Goal: Task Accomplishment & Management: Complete application form

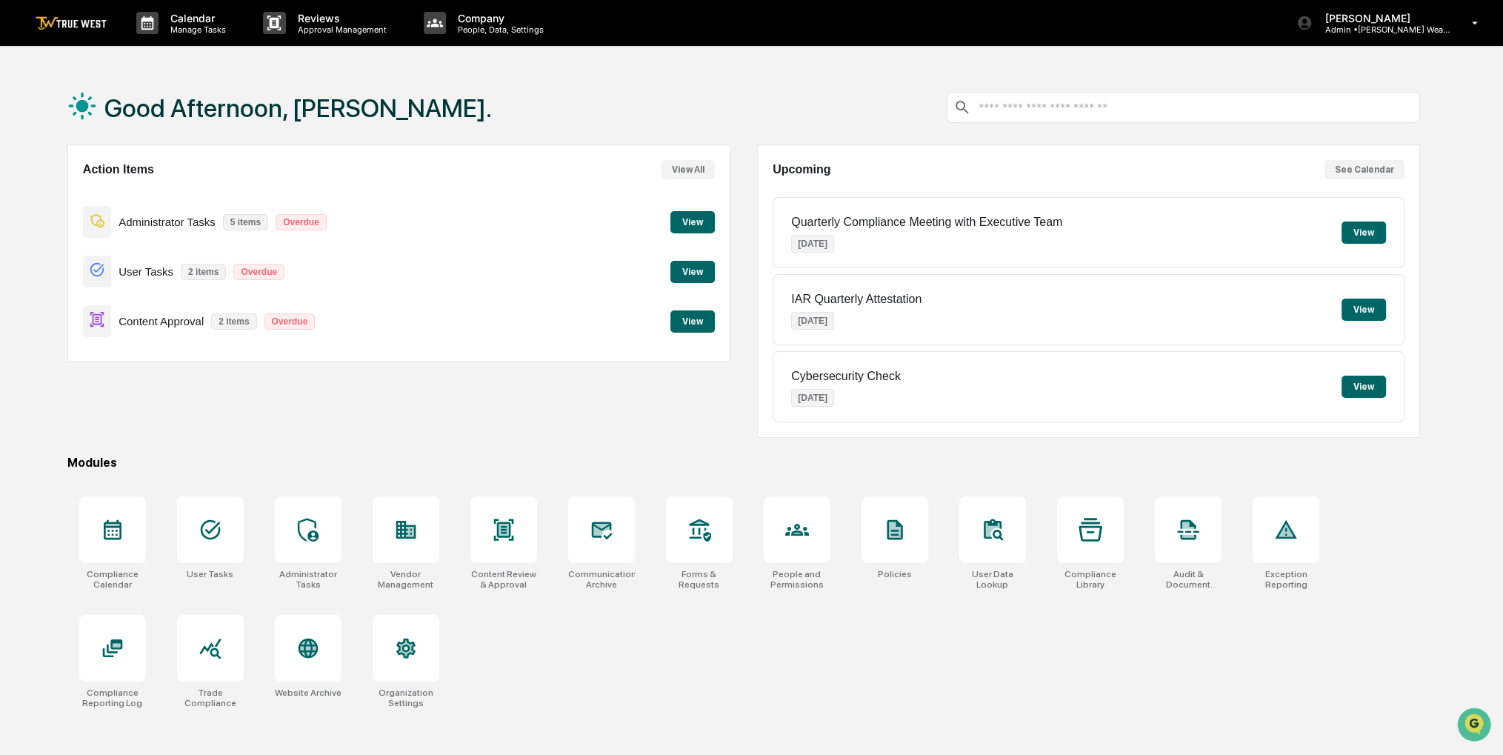
click at [705, 319] on button "View" at bounding box center [692, 321] width 44 height 22
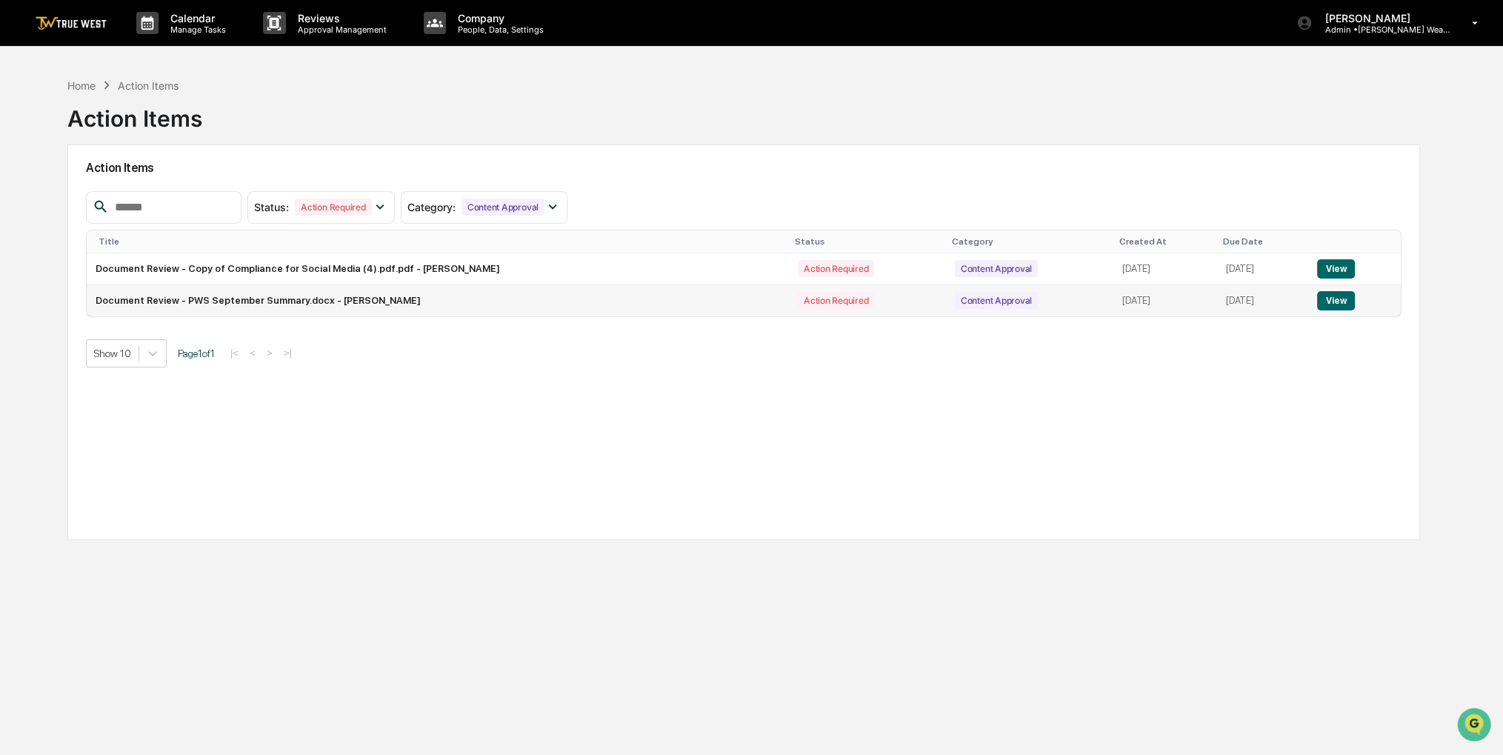
click at [1353, 299] on button "View" at bounding box center [1336, 300] width 38 height 19
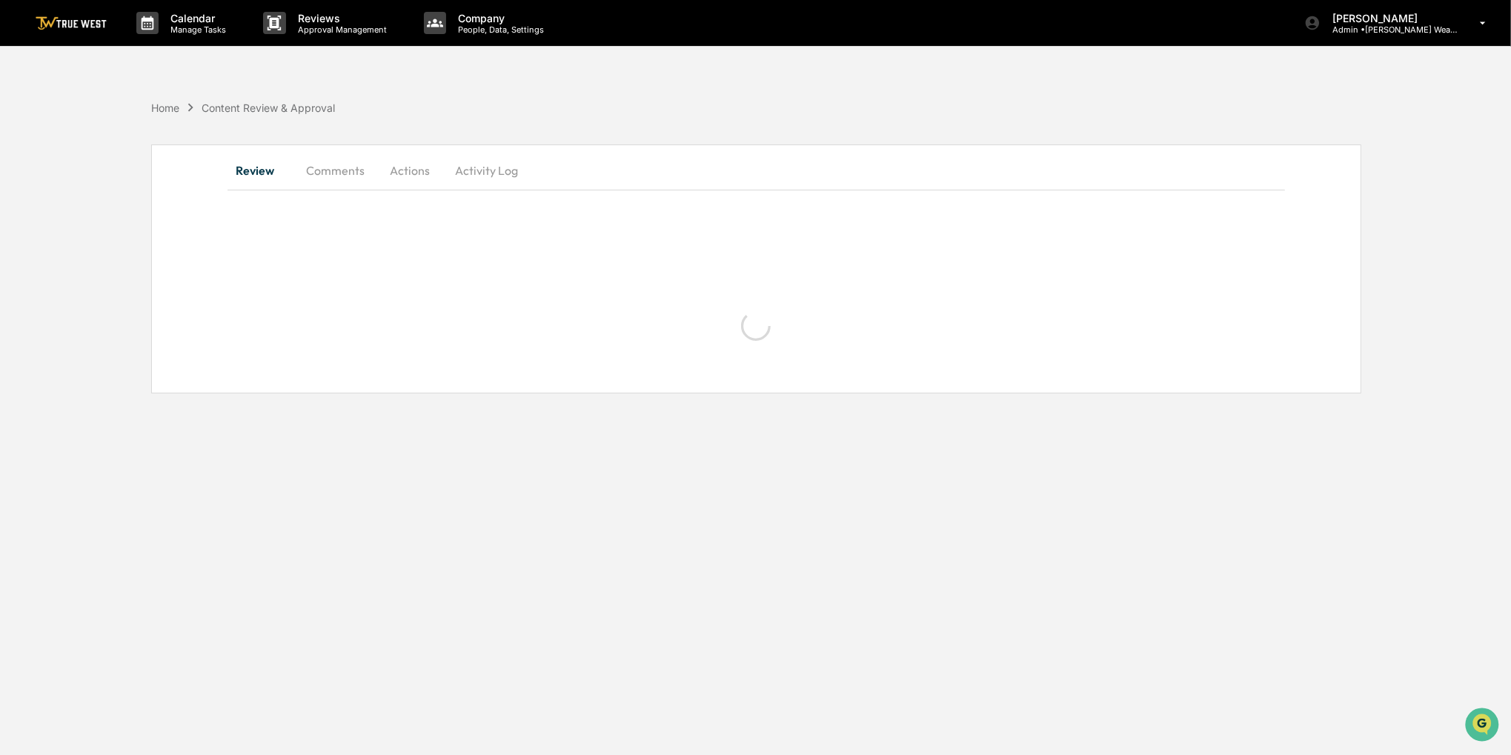
click at [1022, 373] on div "Calendar Manage Tasks Reviews Approval Management Company People, Data, Setting…" at bounding box center [755, 377] width 1511 height 755
drag, startPoint x: 831, startPoint y: 539, endPoint x: 682, endPoint y: 524, distance: 149.6
click at [682, 524] on div "Calendar Manage Tasks Reviews Approval Management Company People, Data, Setting…" at bounding box center [755, 377] width 1511 height 755
click at [172, 112] on div "Home" at bounding box center [165, 107] width 28 height 13
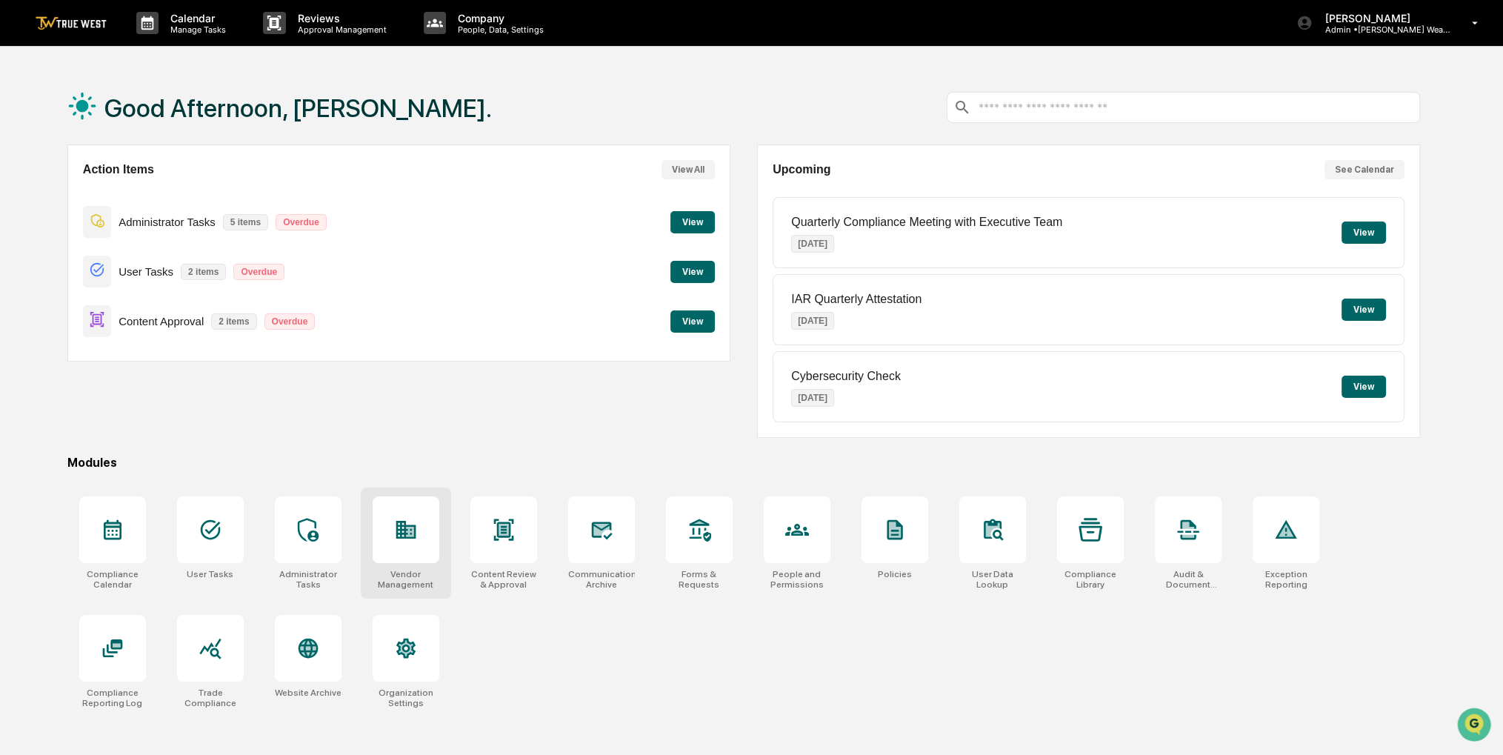
click at [394, 544] on div at bounding box center [406, 529] width 67 height 67
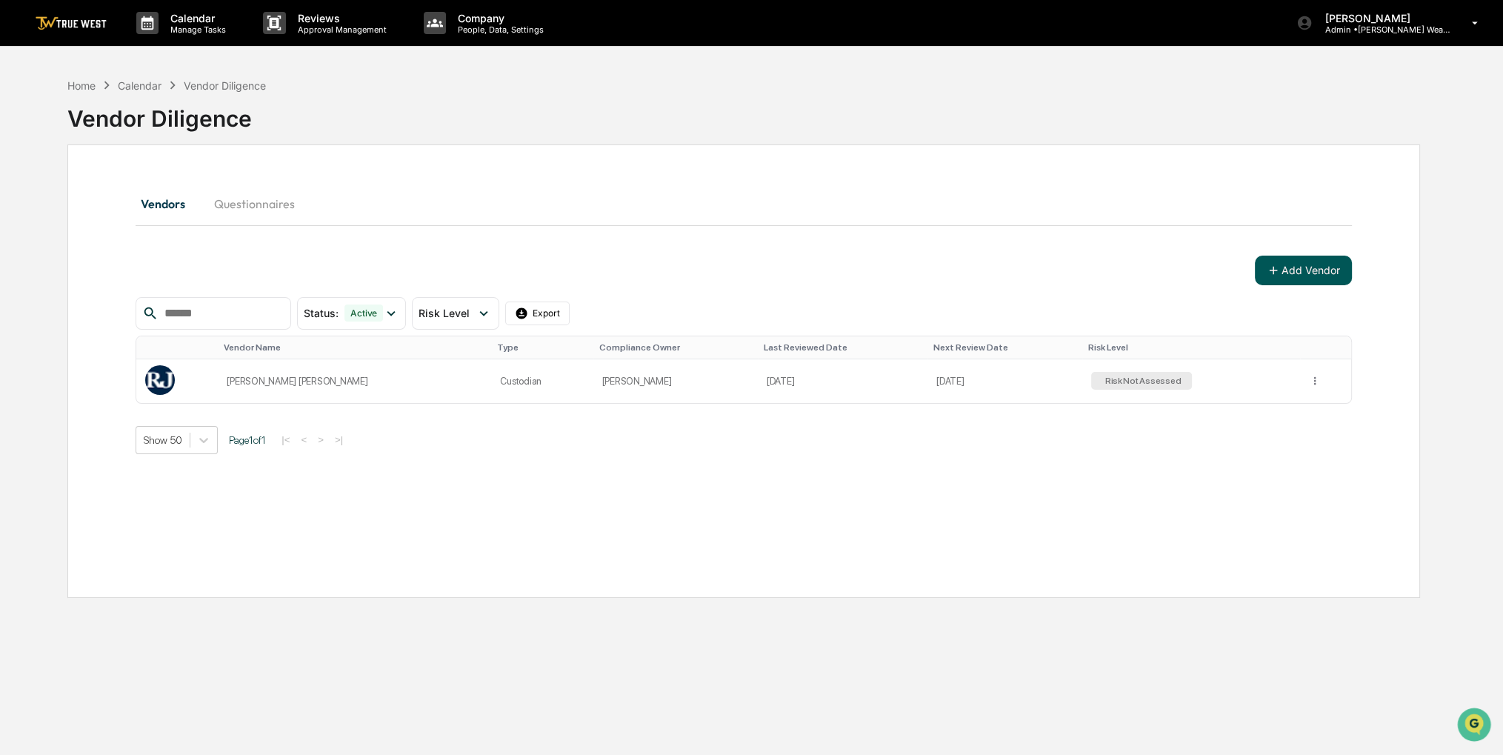
click at [1296, 265] on button "Add Vendor" at bounding box center [1303, 271] width 97 height 30
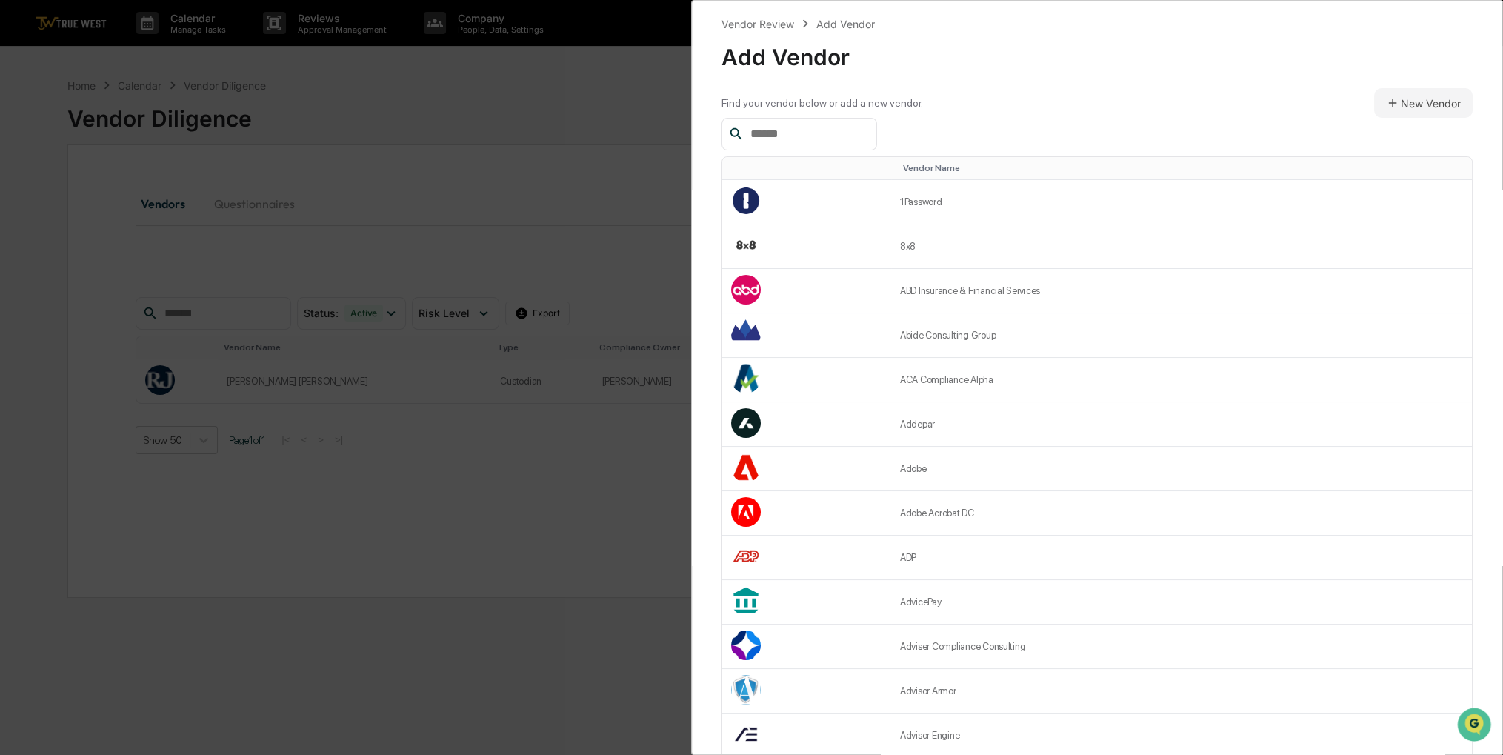
click at [833, 130] on input "text" at bounding box center [808, 133] width 126 height 19
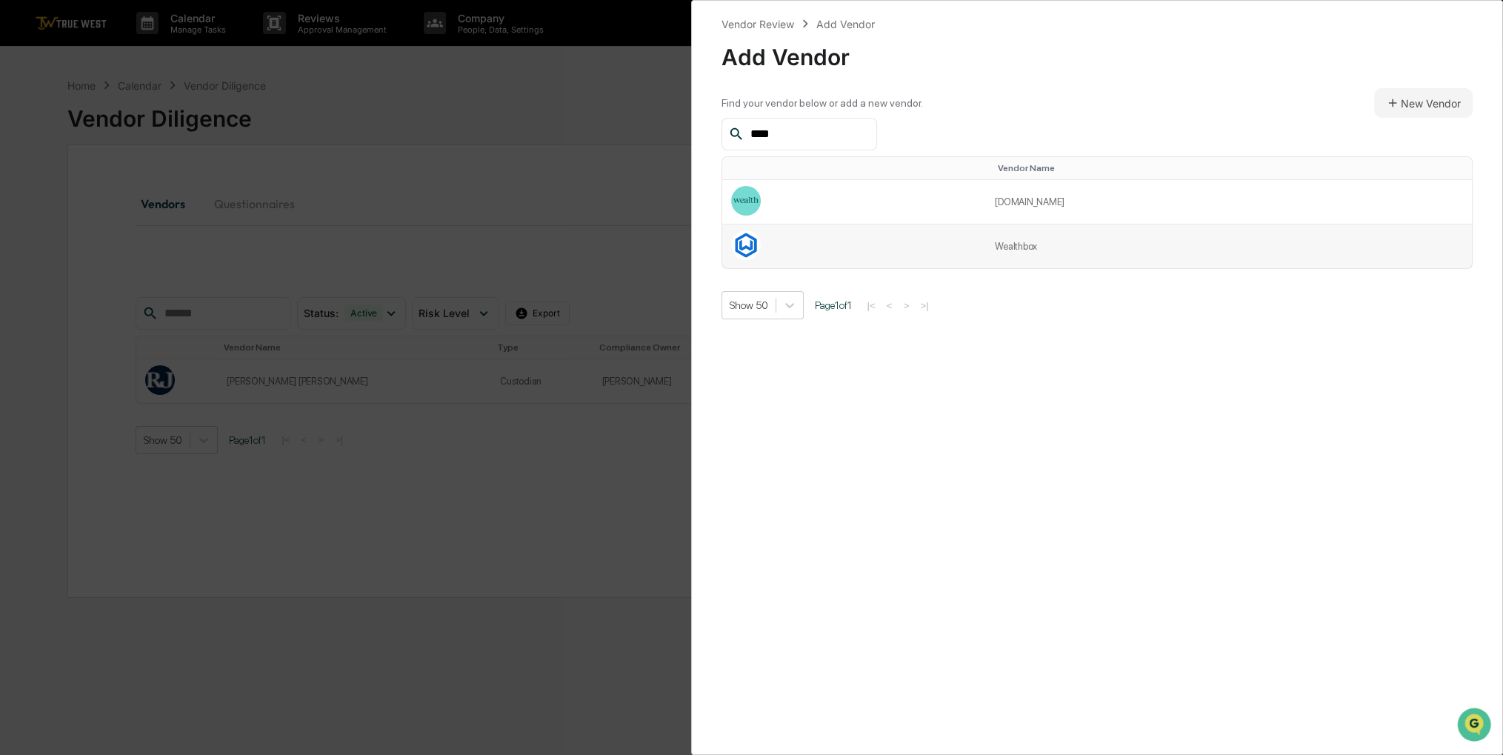
type input "****"
click at [1057, 251] on td "Wealthbox" at bounding box center [1229, 246] width 486 height 44
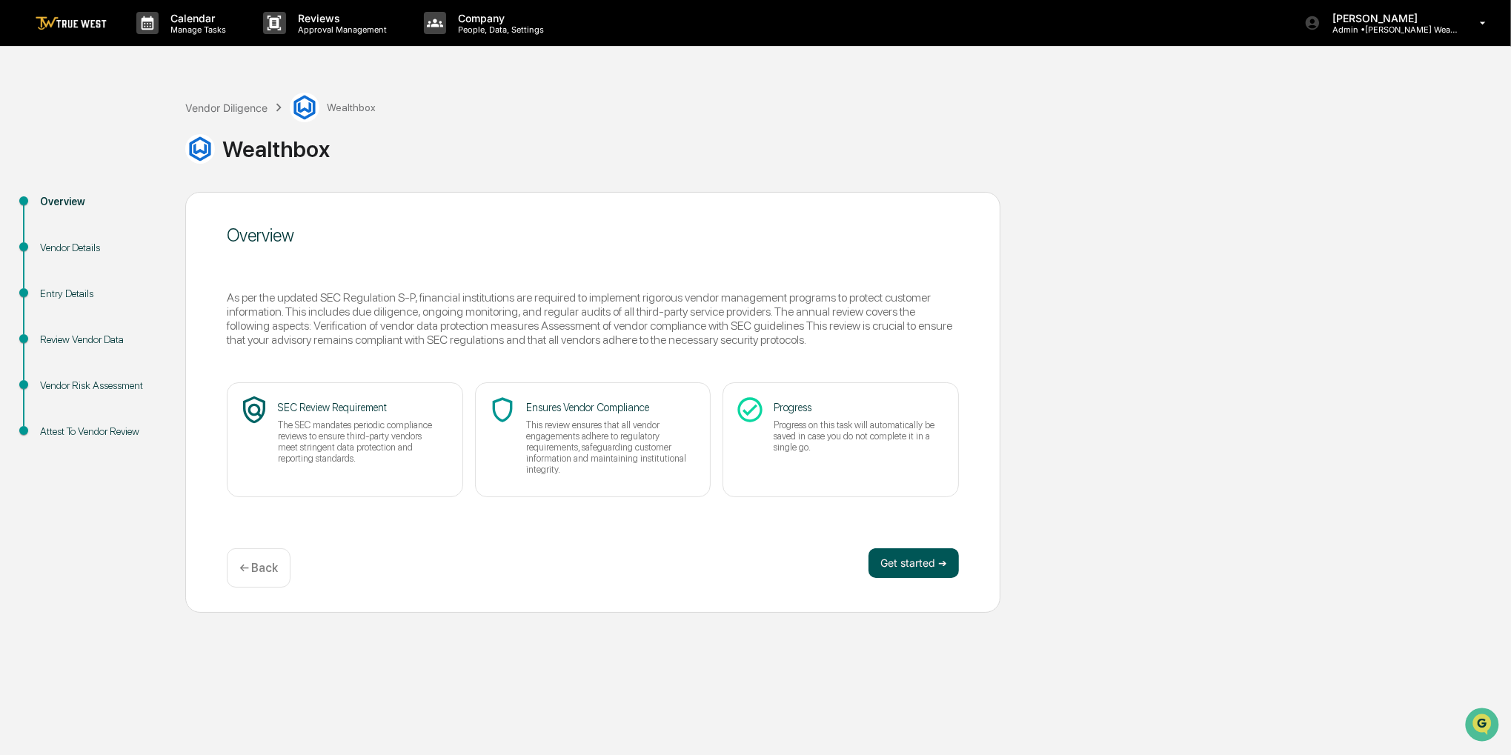
click at [908, 563] on button "Get started ➔" at bounding box center [913, 563] width 90 height 30
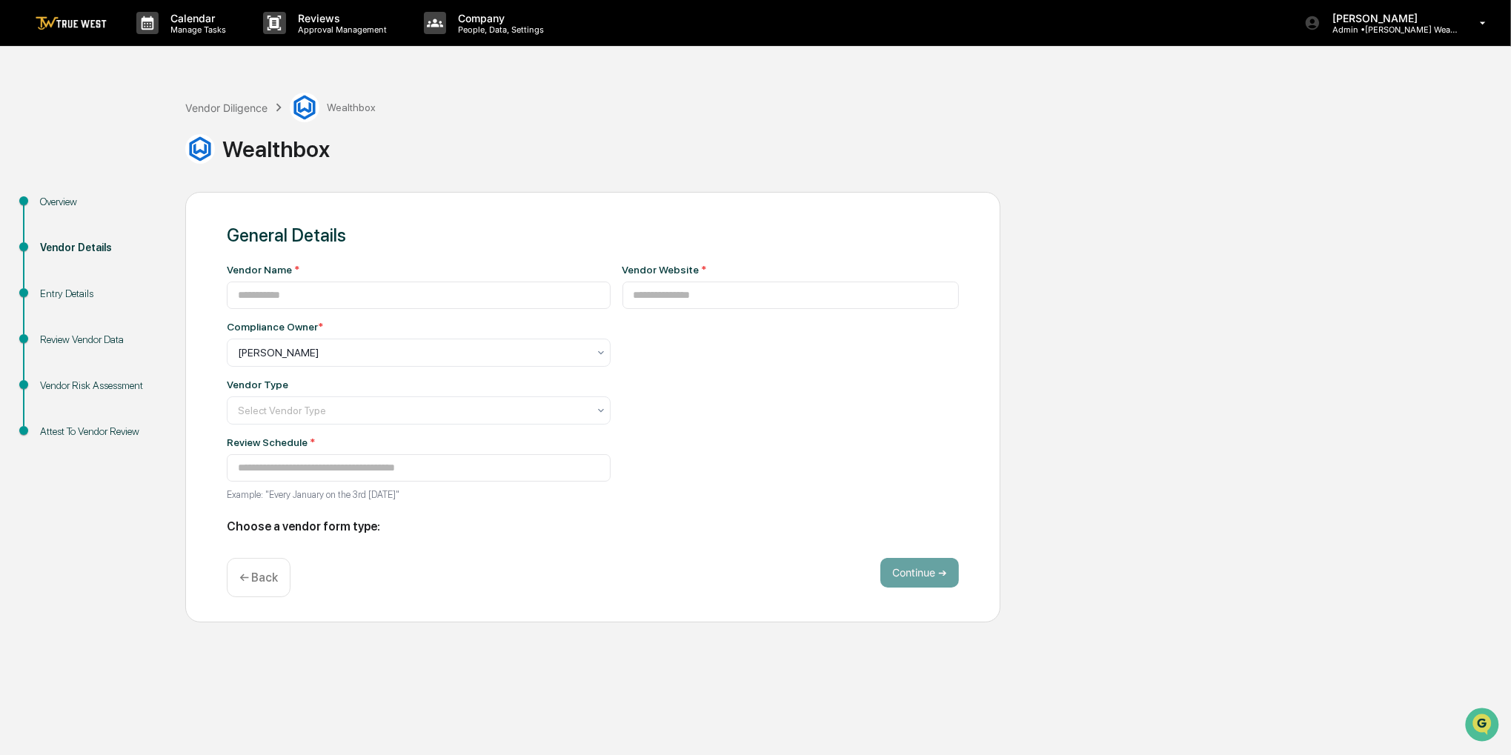
type input "*********"
type input "**********"
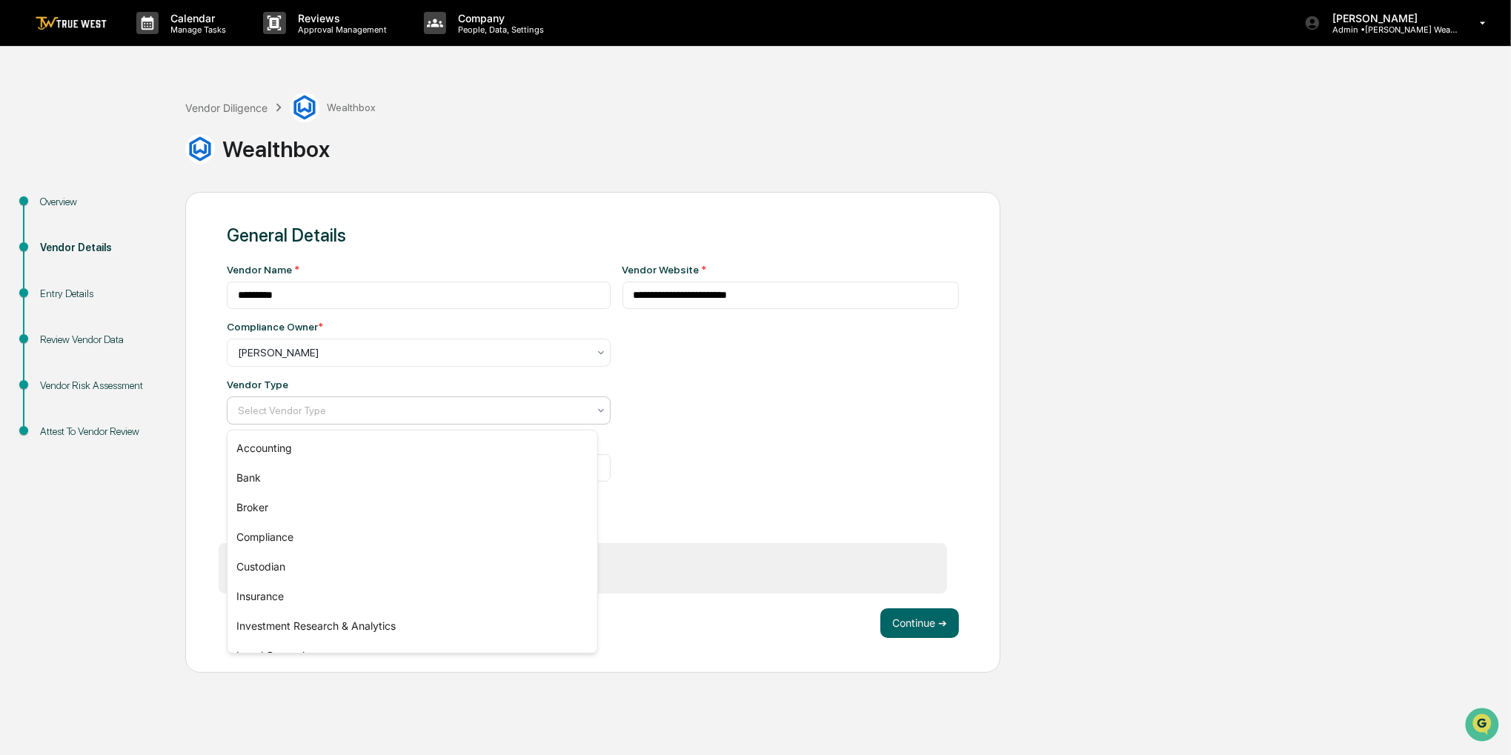
click at [570, 416] on div at bounding box center [413, 410] width 350 height 15
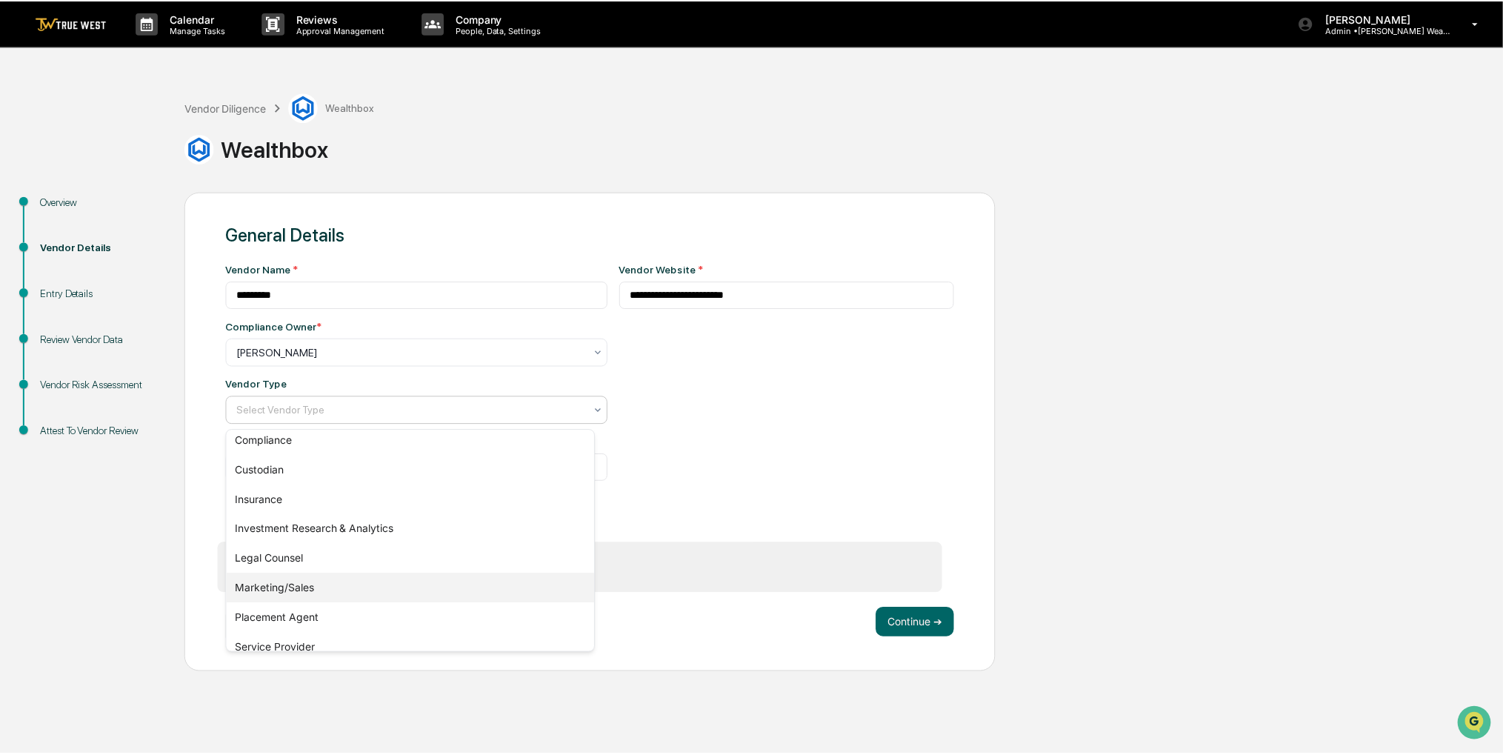
scroll to position [95, 0]
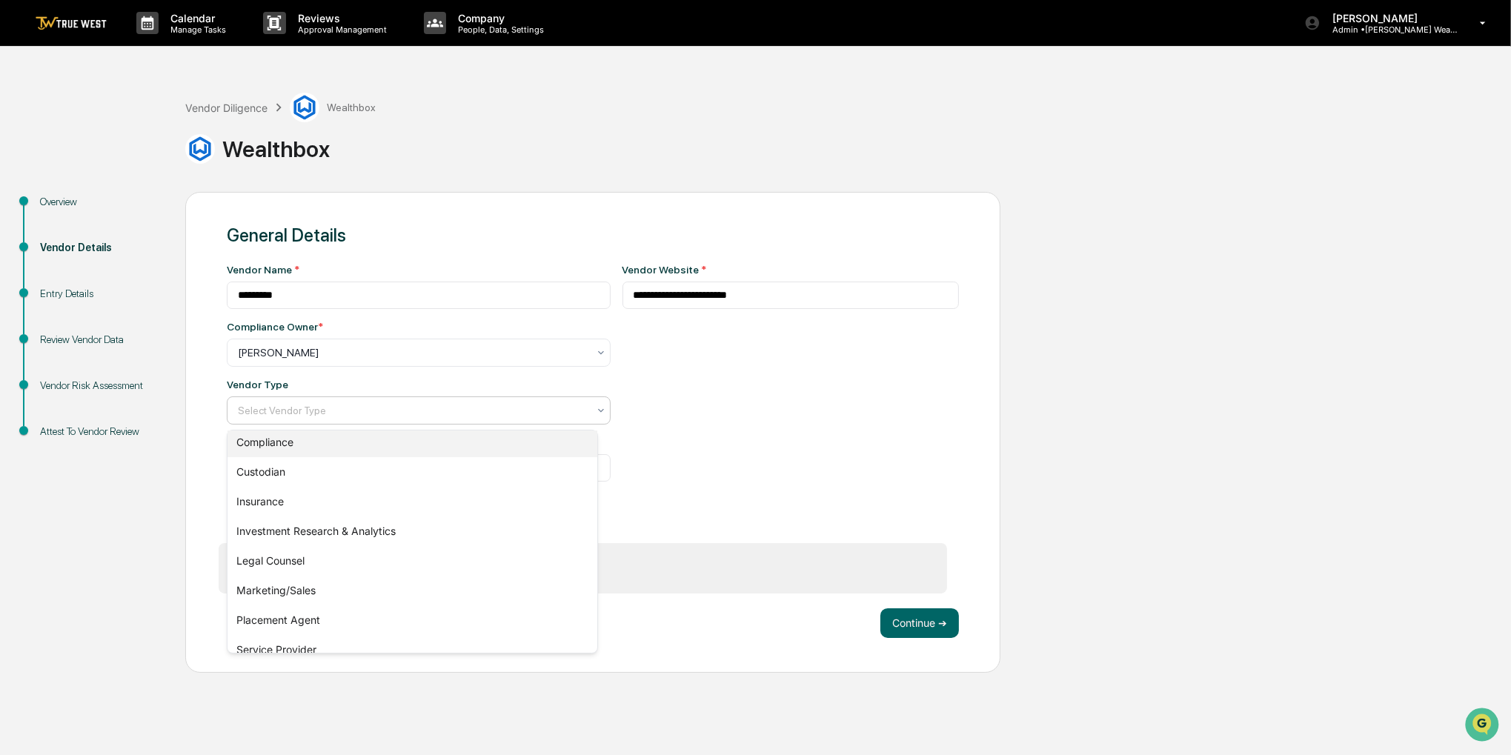
click at [403, 444] on div "Compliance" at bounding box center [412, 442] width 370 height 30
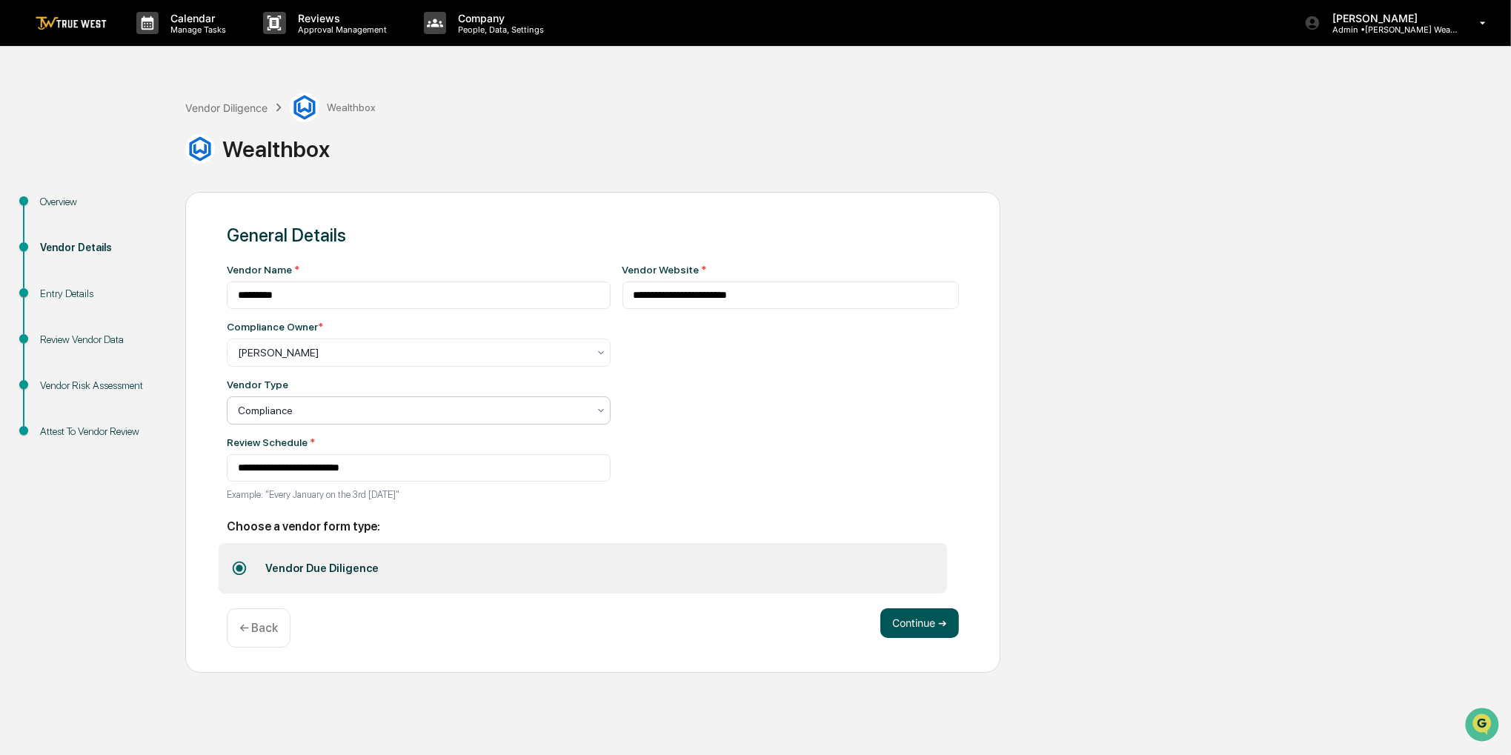
click at [933, 633] on button "Continue ➔" at bounding box center [919, 623] width 79 height 30
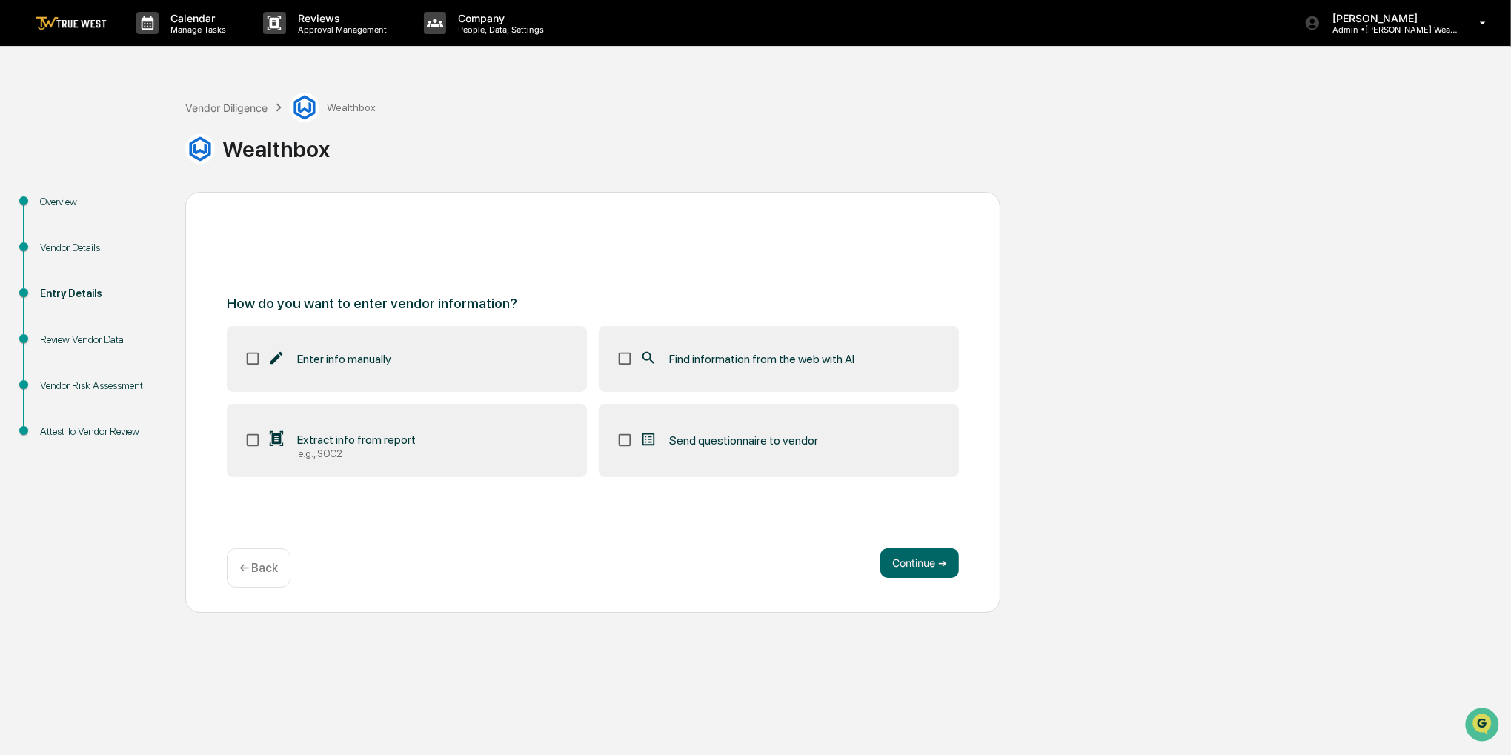
click at [794, 363] on span "Find information from the web with AI" at bounding box center [761, 359] width 185 height 14
click at [895, 559] on button "Continue ➔" at bounding box center [919, 563] width 79 height 30
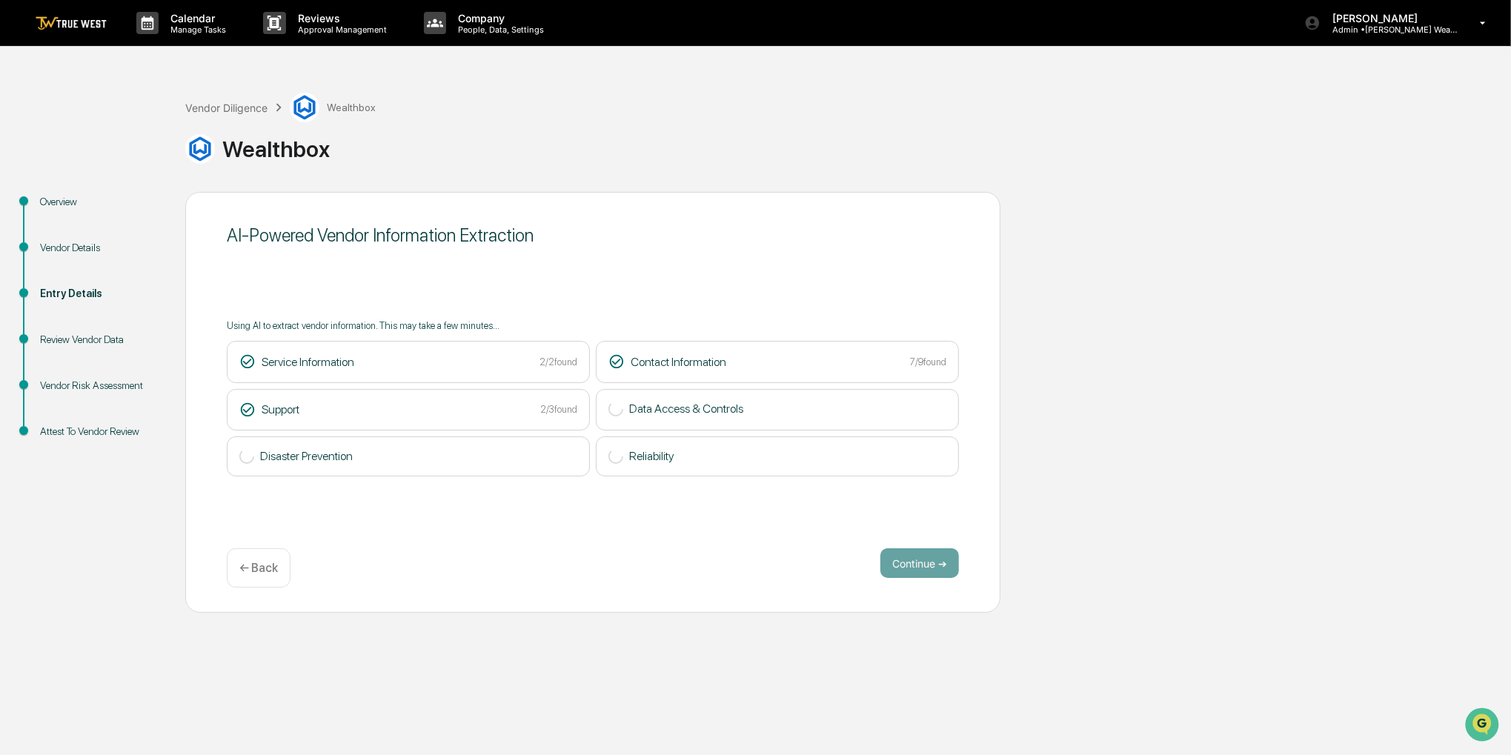
drag, startPoint x: 625, startPoint y: 110, endPoint x: 607, endPoint y: 113, distance: 18.0
click at [607, 113] on div "Vendor Diligence Wealthbox Wealthbox" at bounding box center [844, 131] width 1318 height 77
drag, startPoint x: 609, startPoint y: 119, endPoint x: 570, endPoint y: 119, distance: 39.3
click at [570, 119] on div "Vendor Diligence Wealthbox Wealthbox" at bounding box center [844, 131] width 1318 height 77
click at [917, 560] on button "Continue ➔" at bounding box center [919, 563] width 79 height 30
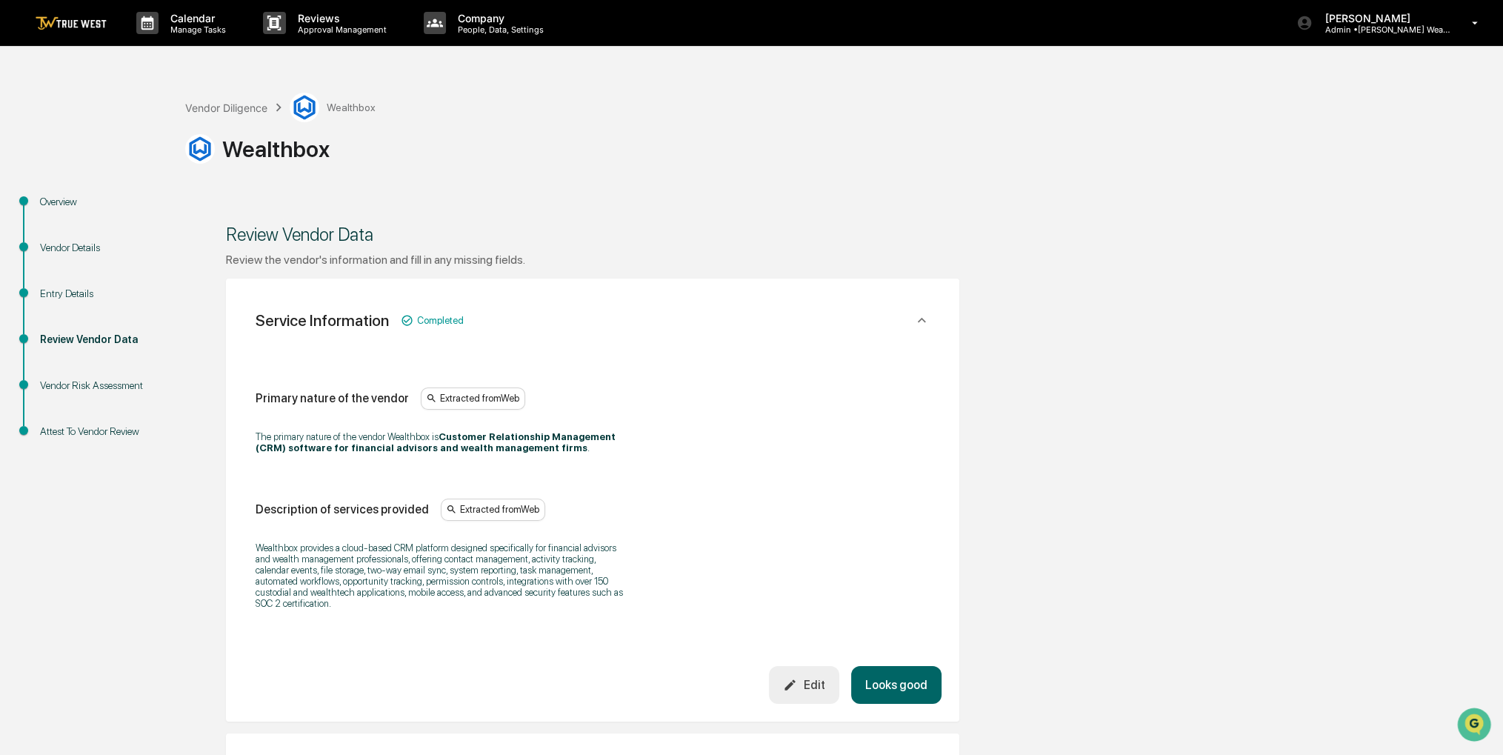
click at [896, 685] on button "Looks good" at bounding box center [896, 685] width 90 height 38
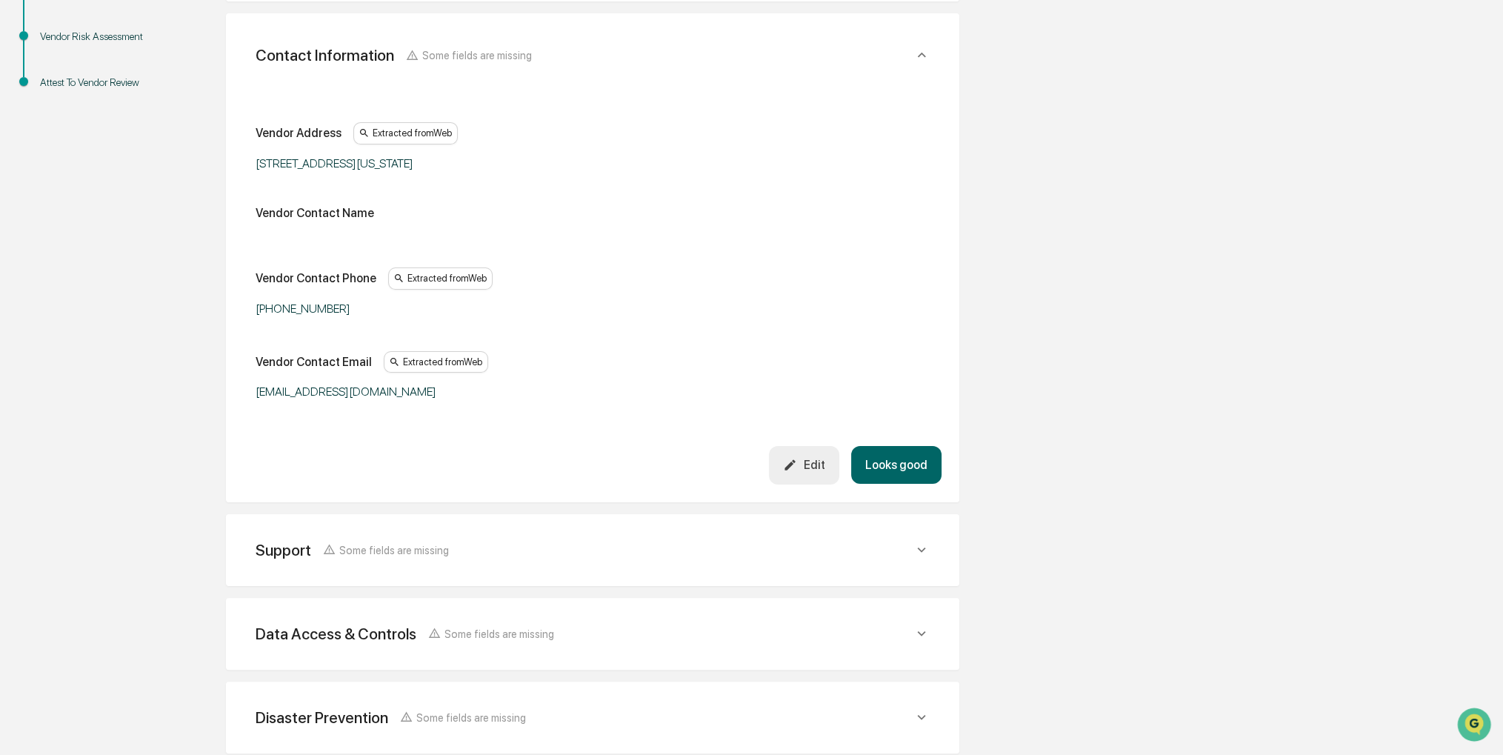
scroll to position [353, 0]
click at [888, 464] on button "Looks good" at bounding box center [896, 461] width 90 height 38
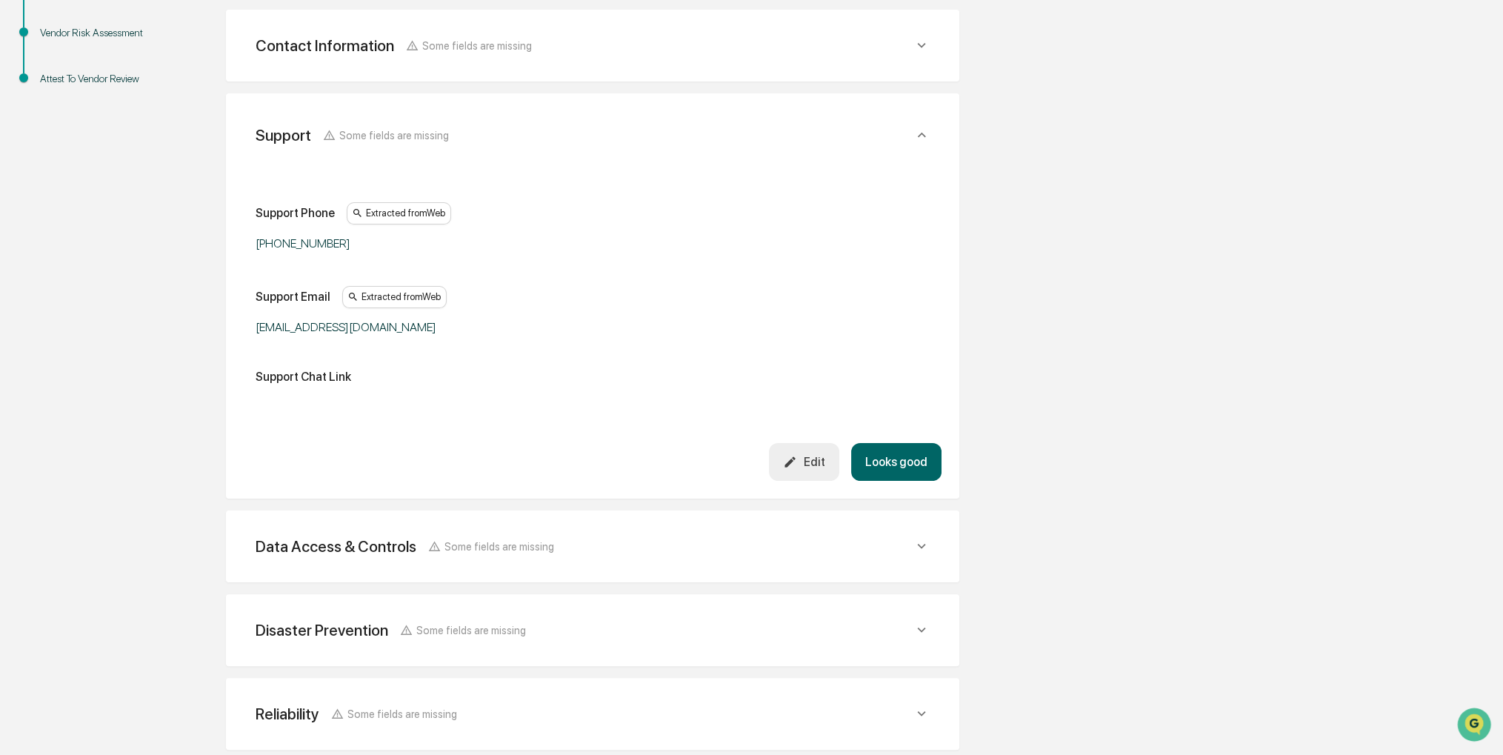
scroll to position [362, 0]
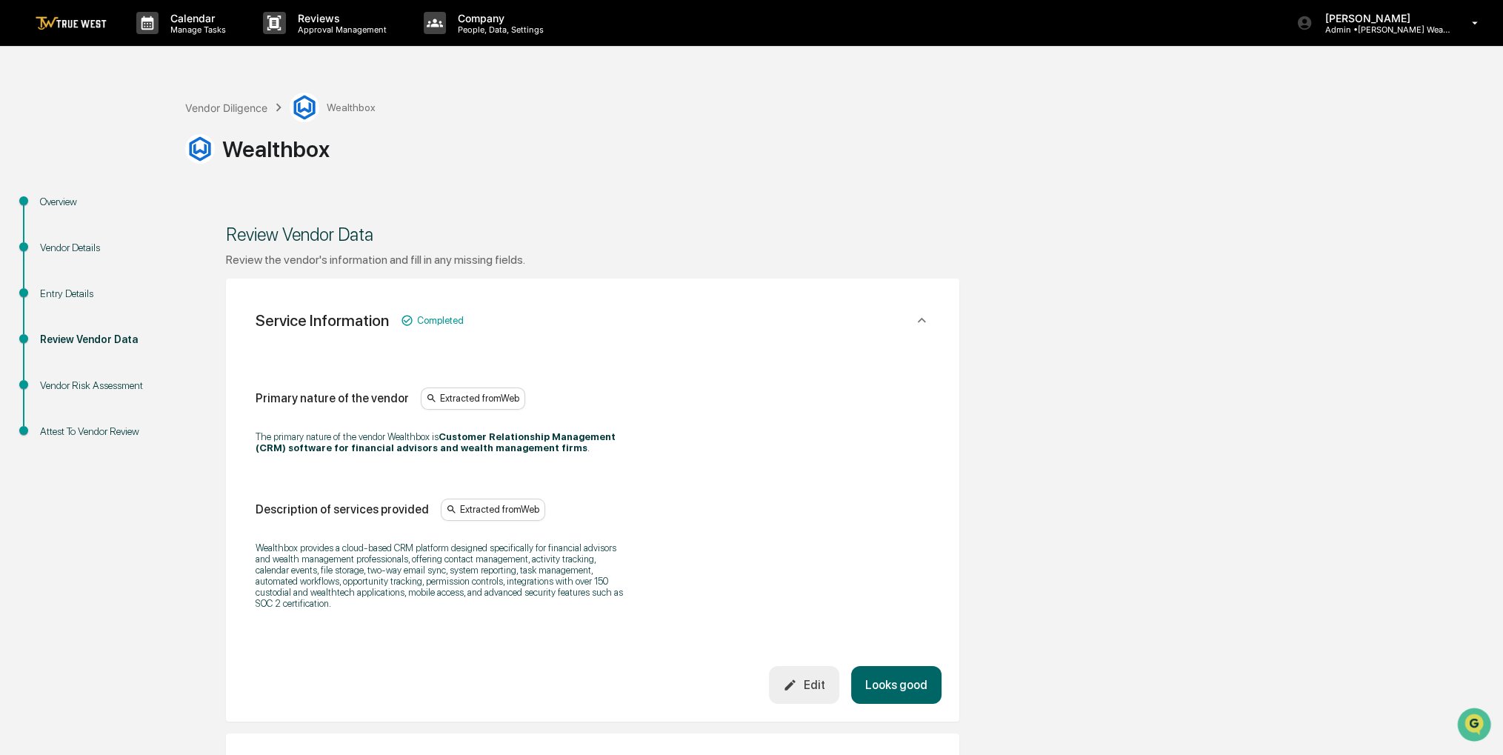
click at [897, 685] on button "Looks good" at bounding box center [896, 685] width 90 height 38
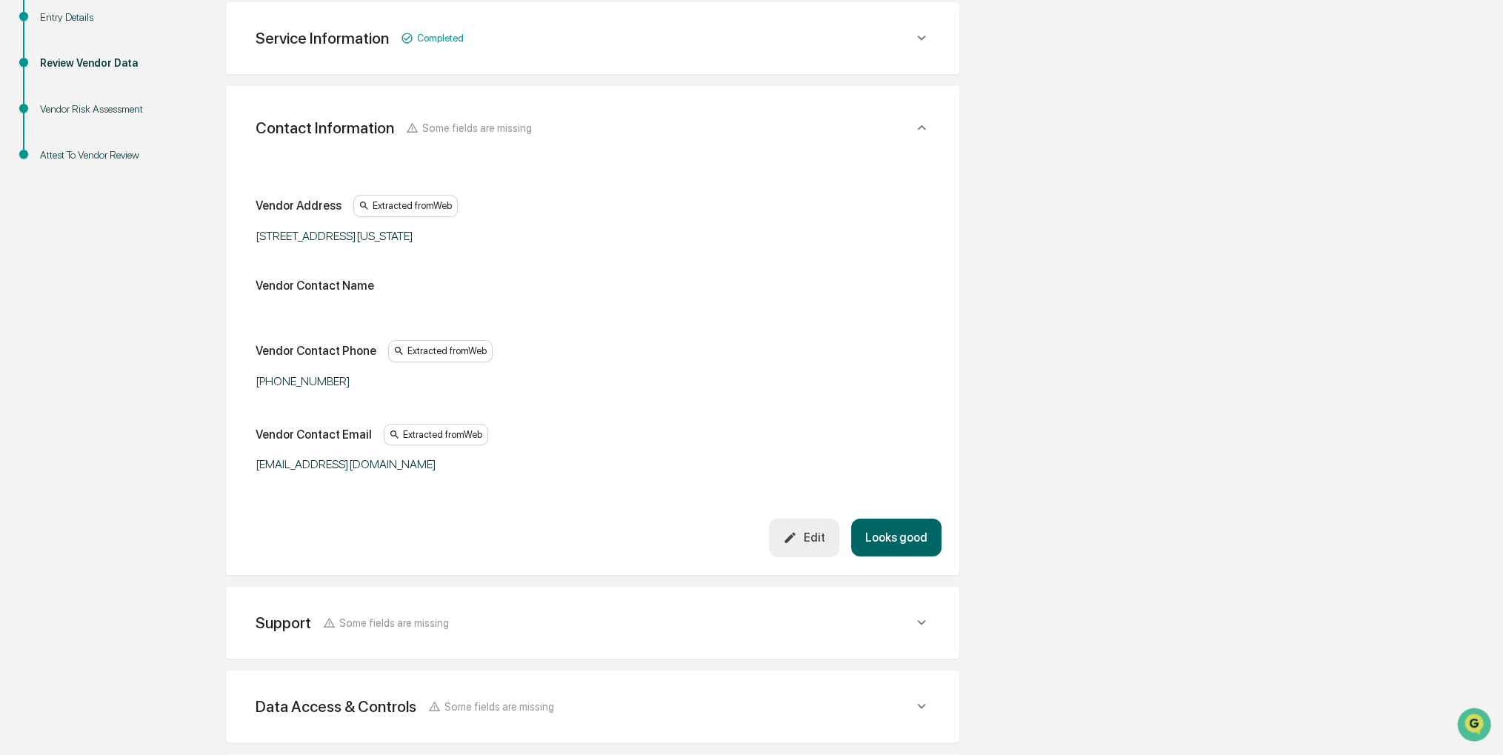
scroll to position [279, 0]
click at [875, 532] on button "Looks good" at bounding box center [896, 535] width 90 height 38
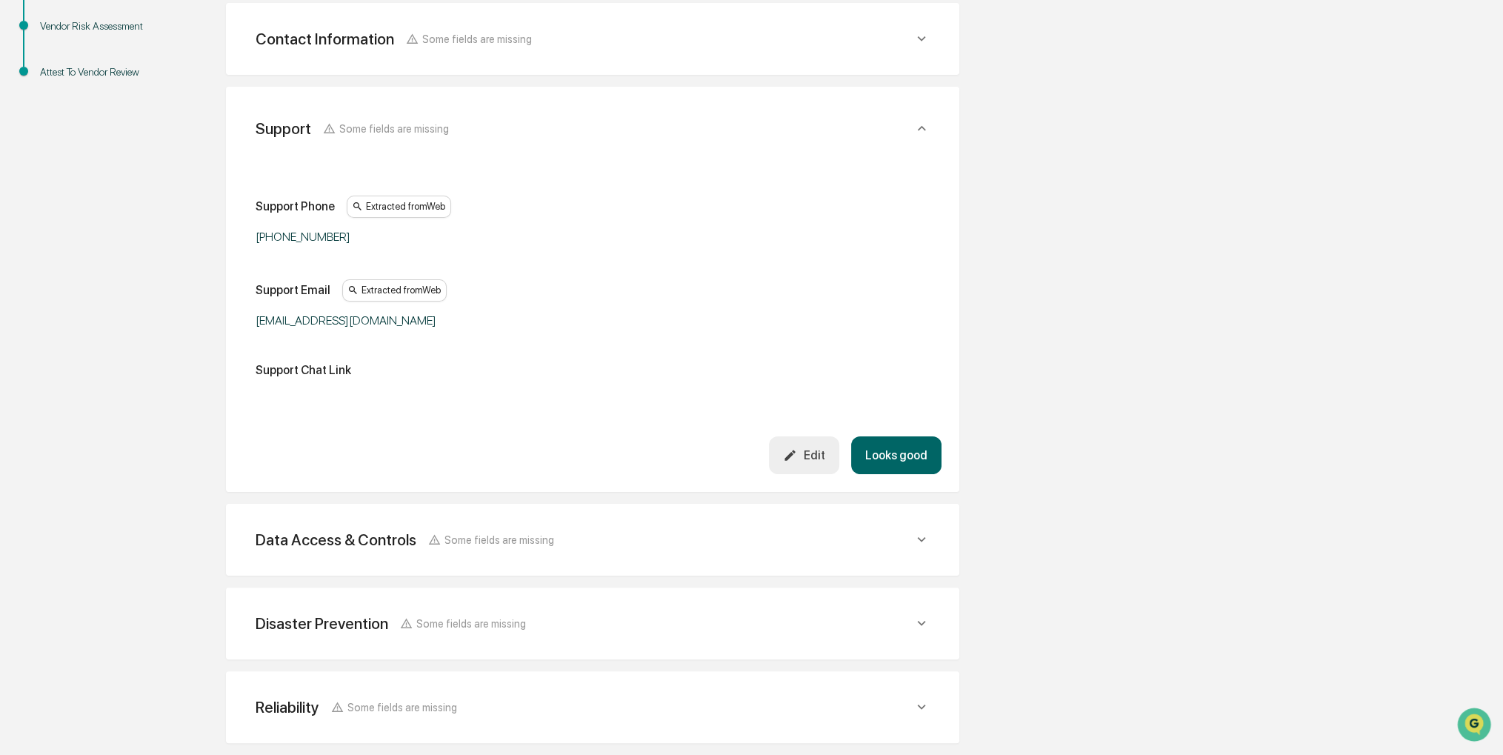
scroll to position [362, 0]
click at [901, 462] on button "Looks good" at bounding box center [896, 453] width 90 height 38
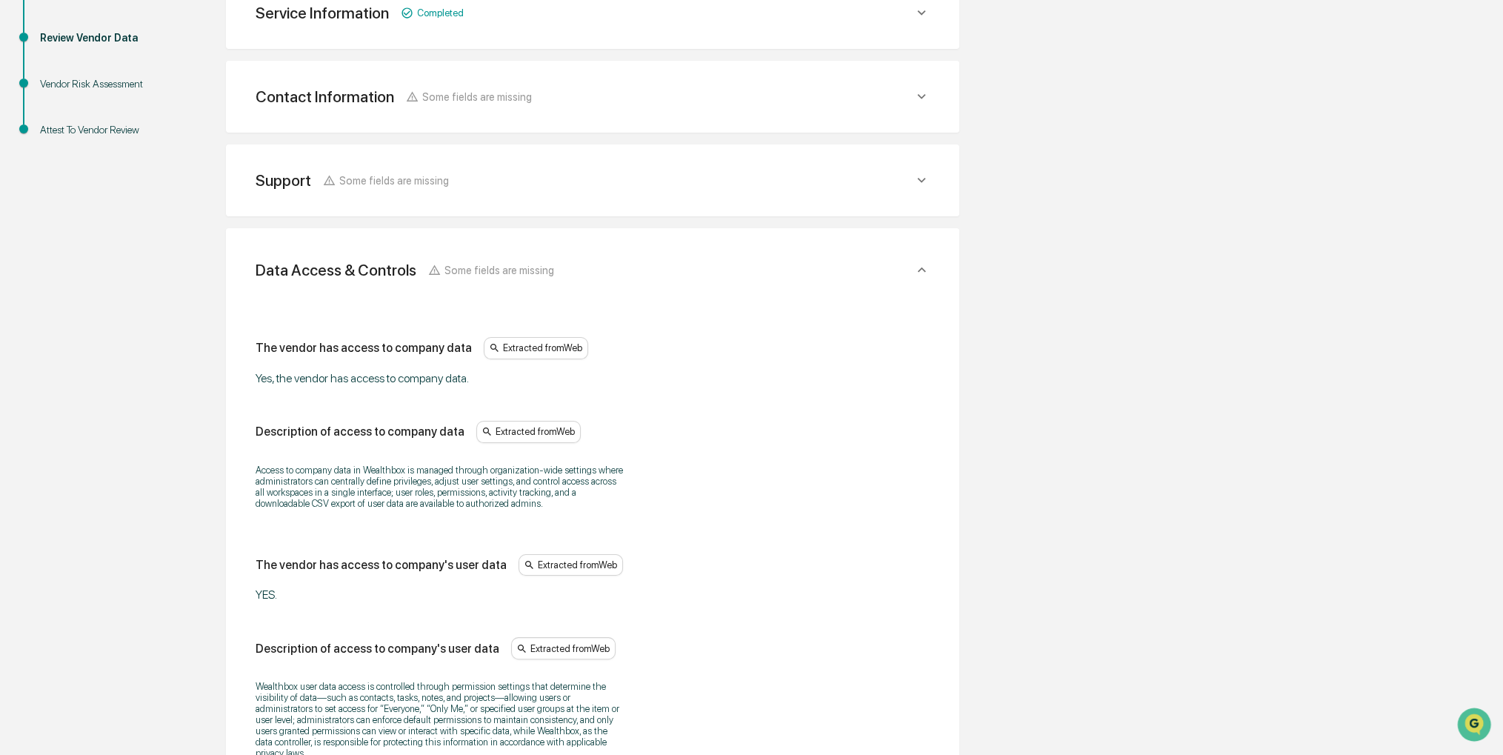
scroll to position [127, 0]
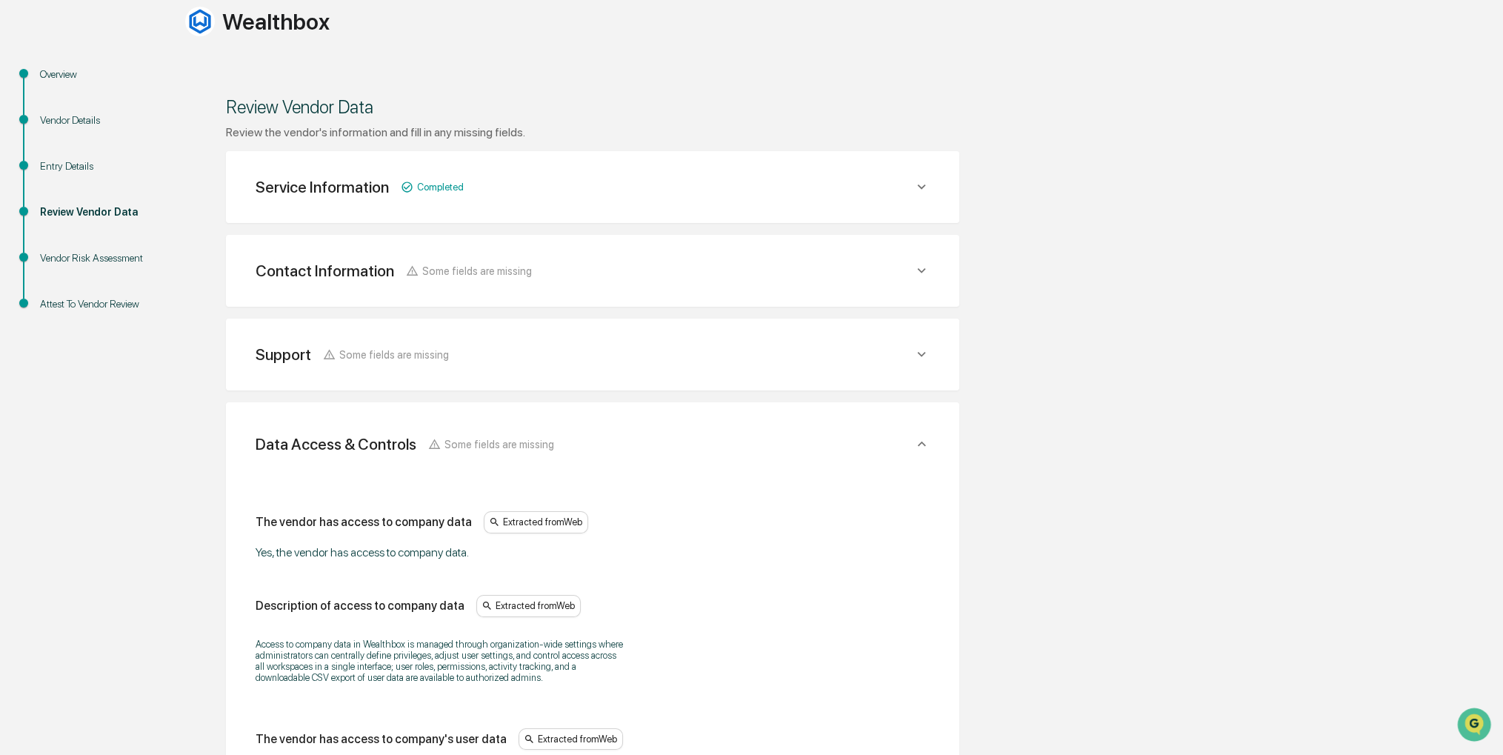
click at [723, 273] on div "Contact Information Some fields are missing" at bounding box center [585, 271] width 658 height 19
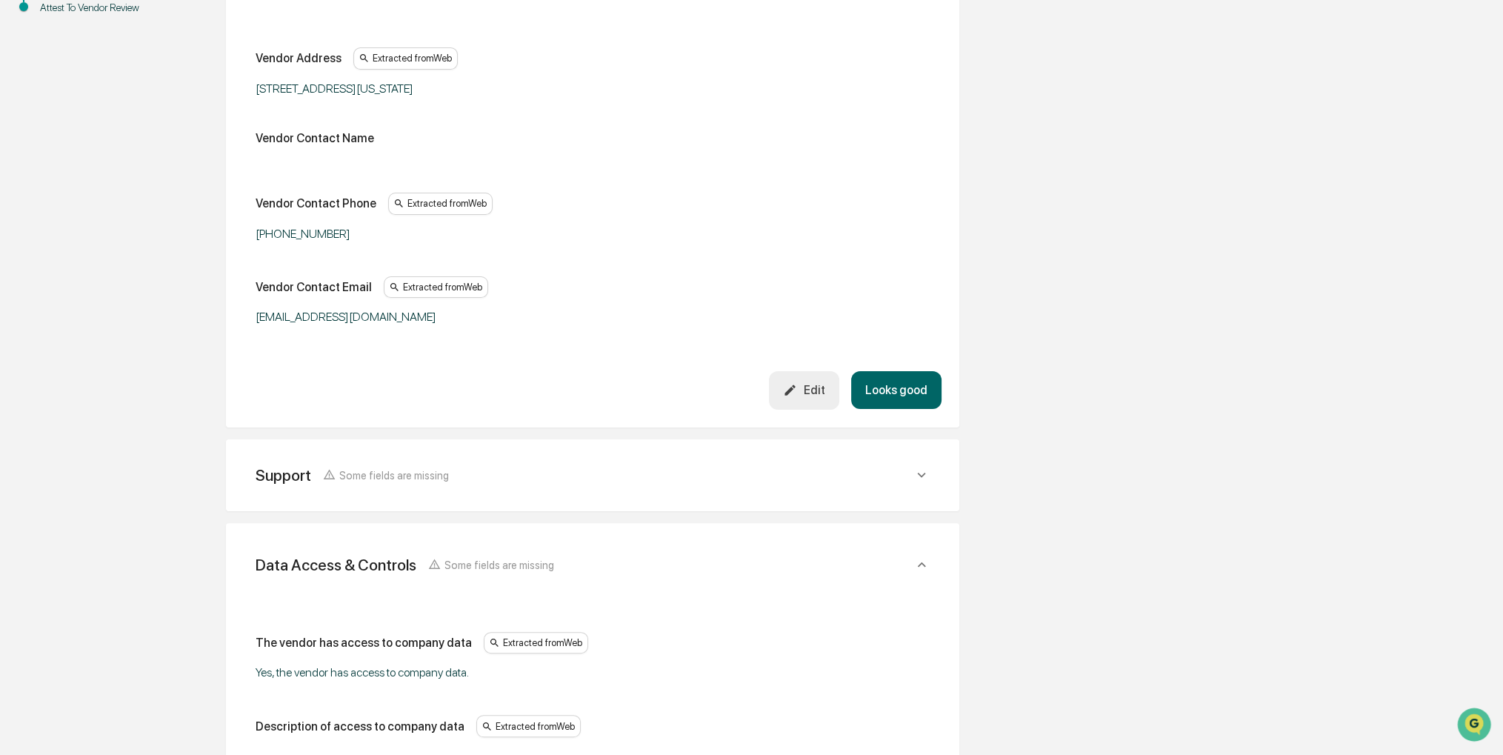
click at [883, 375] on button "Looks good" at bounding box center [896, 390] width 90 height 38
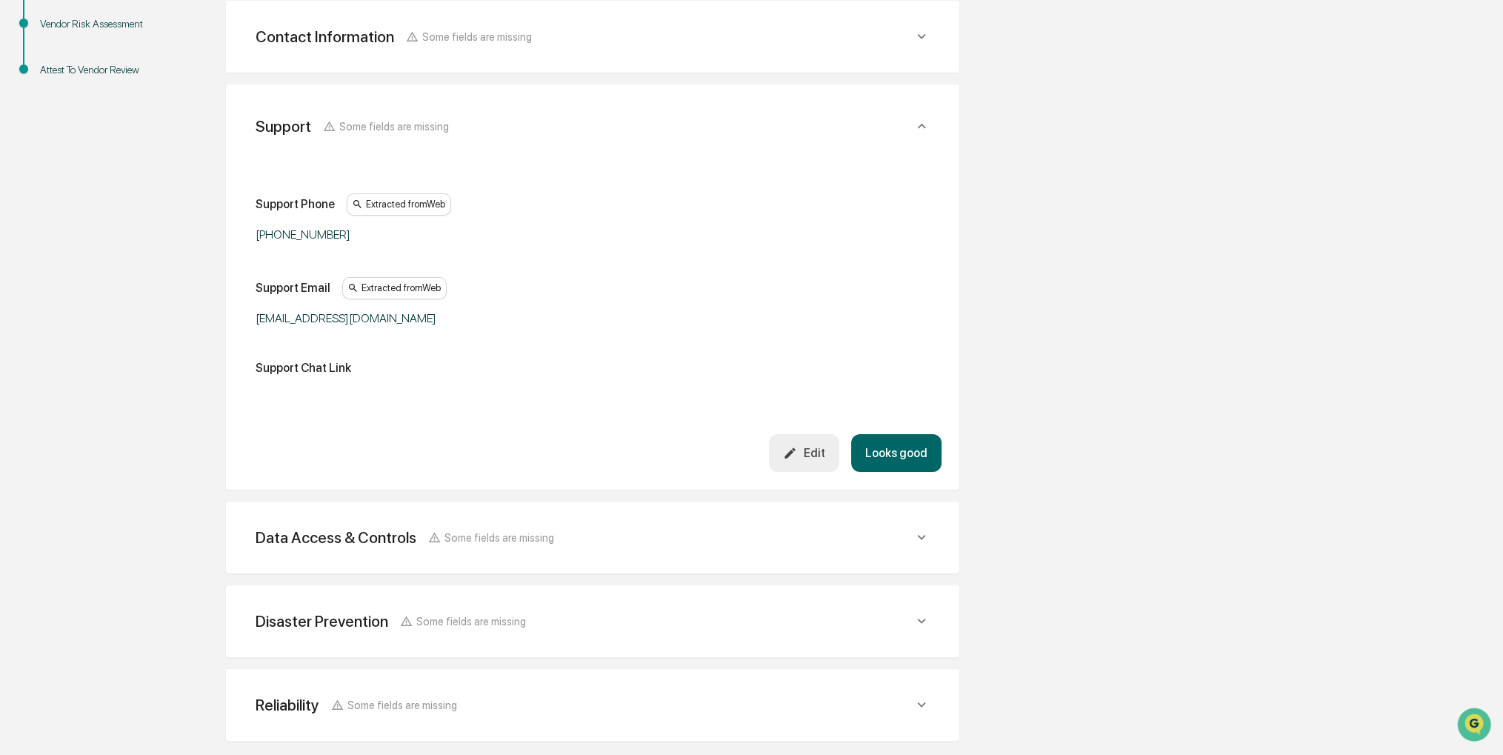
click at [890, 467] on button "Looks good" at bounding box center [896, 453] width 90 height 38
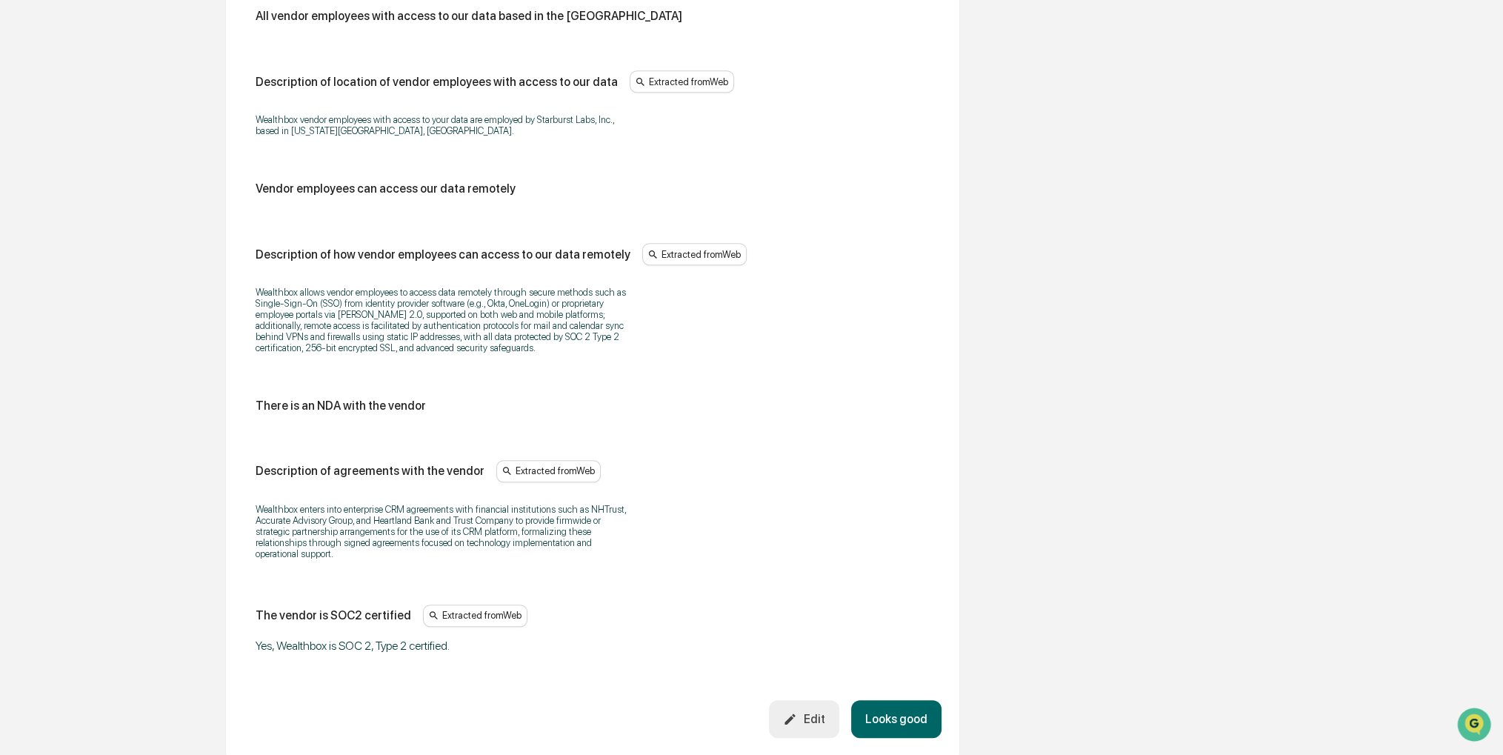
scroll to position [1757, 0]
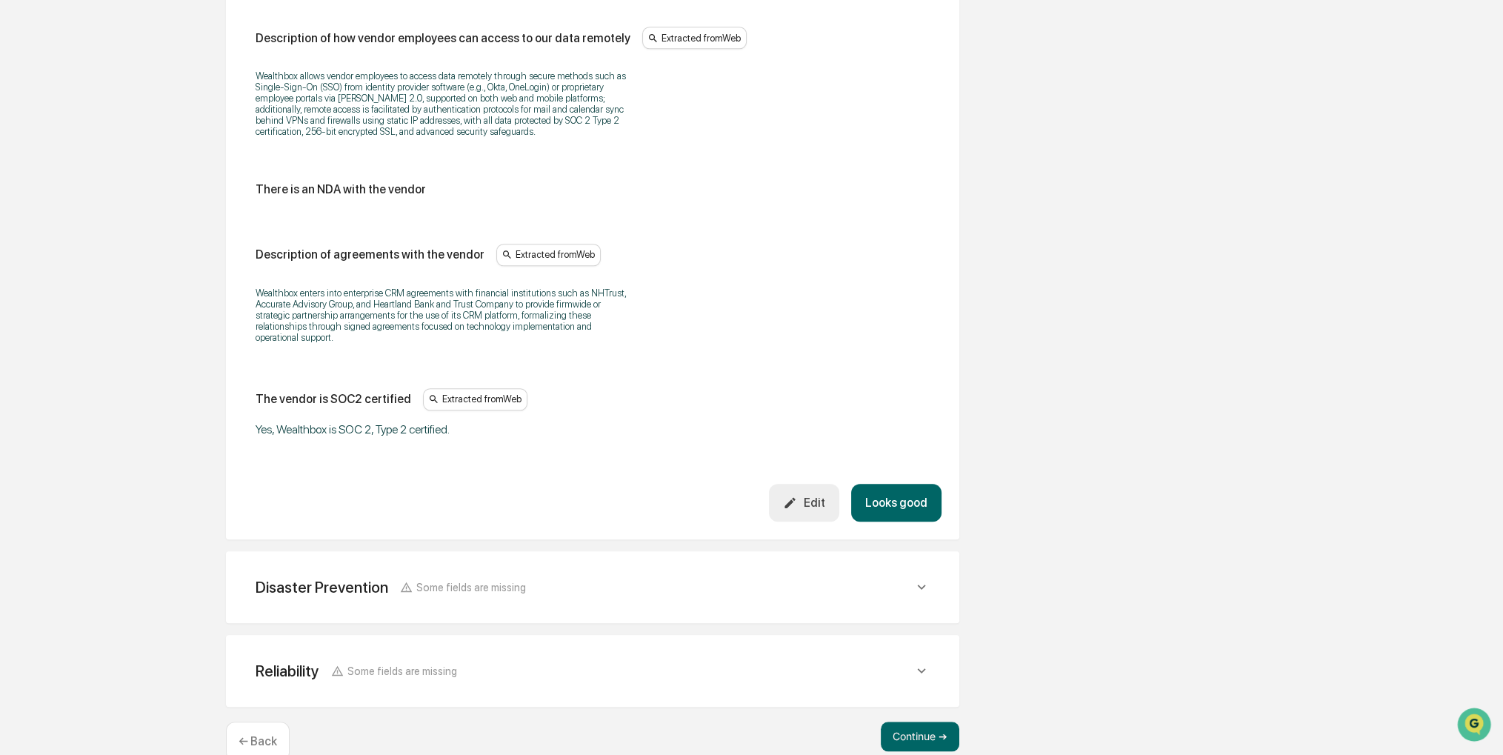
click at [821, 496] on div "Edit" at bounding box center [803, 503] width 41 height 14
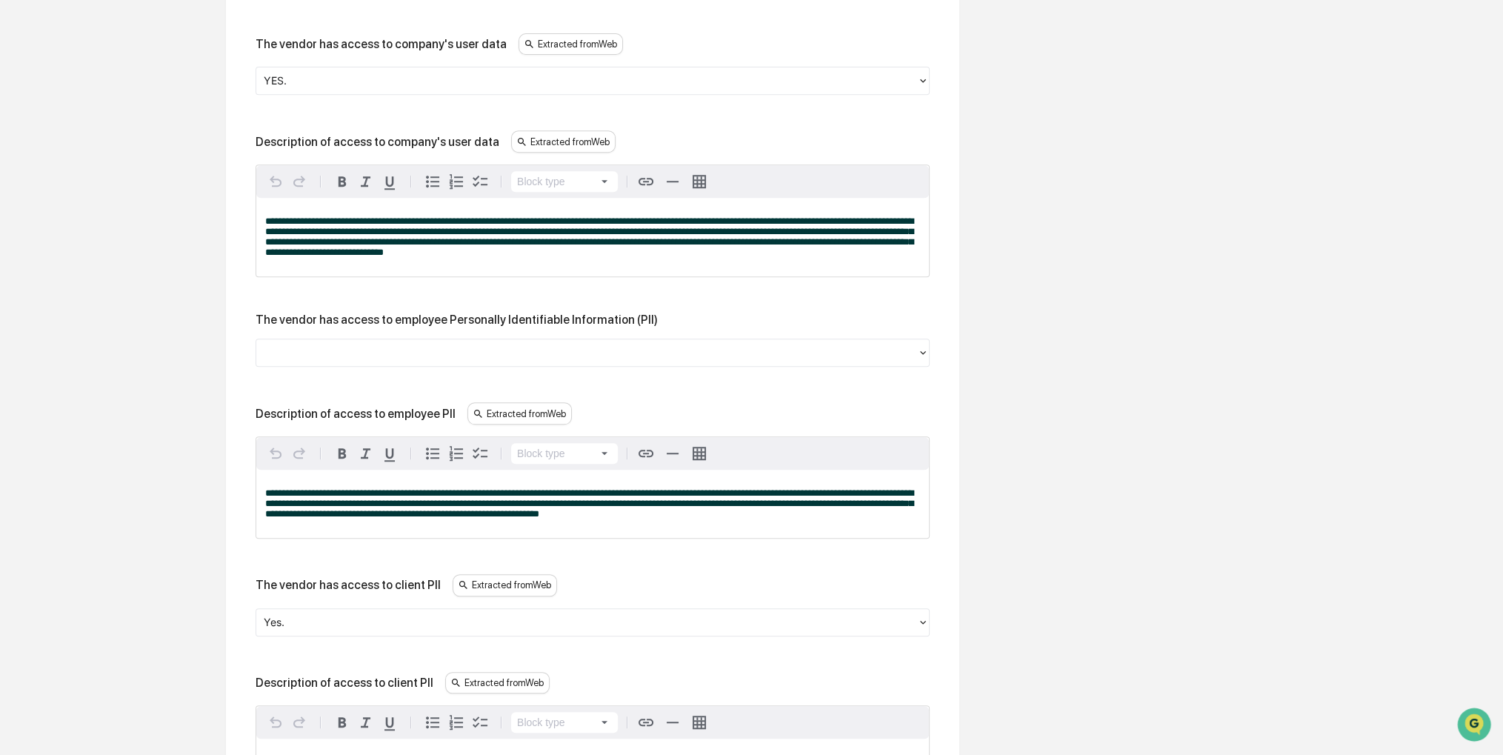
scroll to position [868, 0]
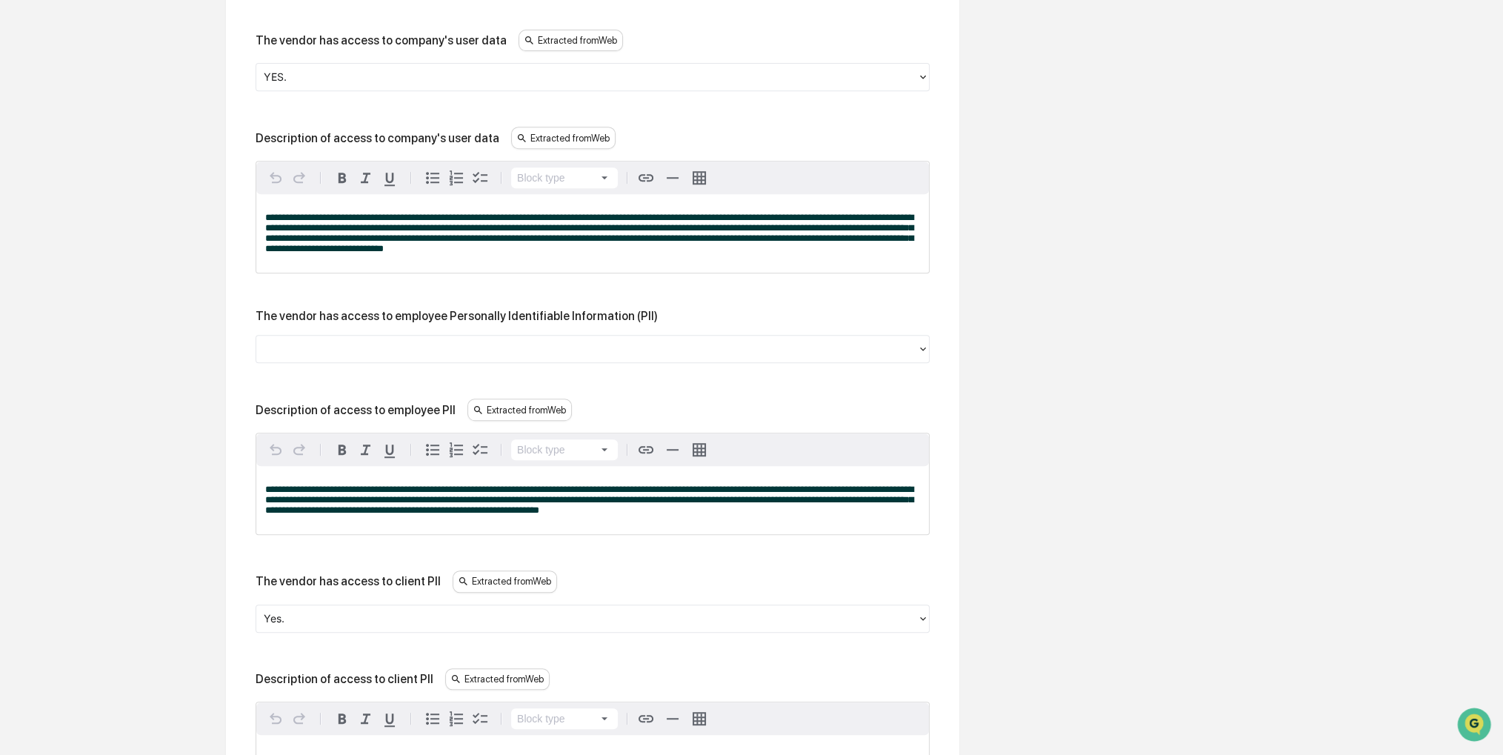
click at [468, 358] on div at bounding box center [587, 349] width 646 height 17
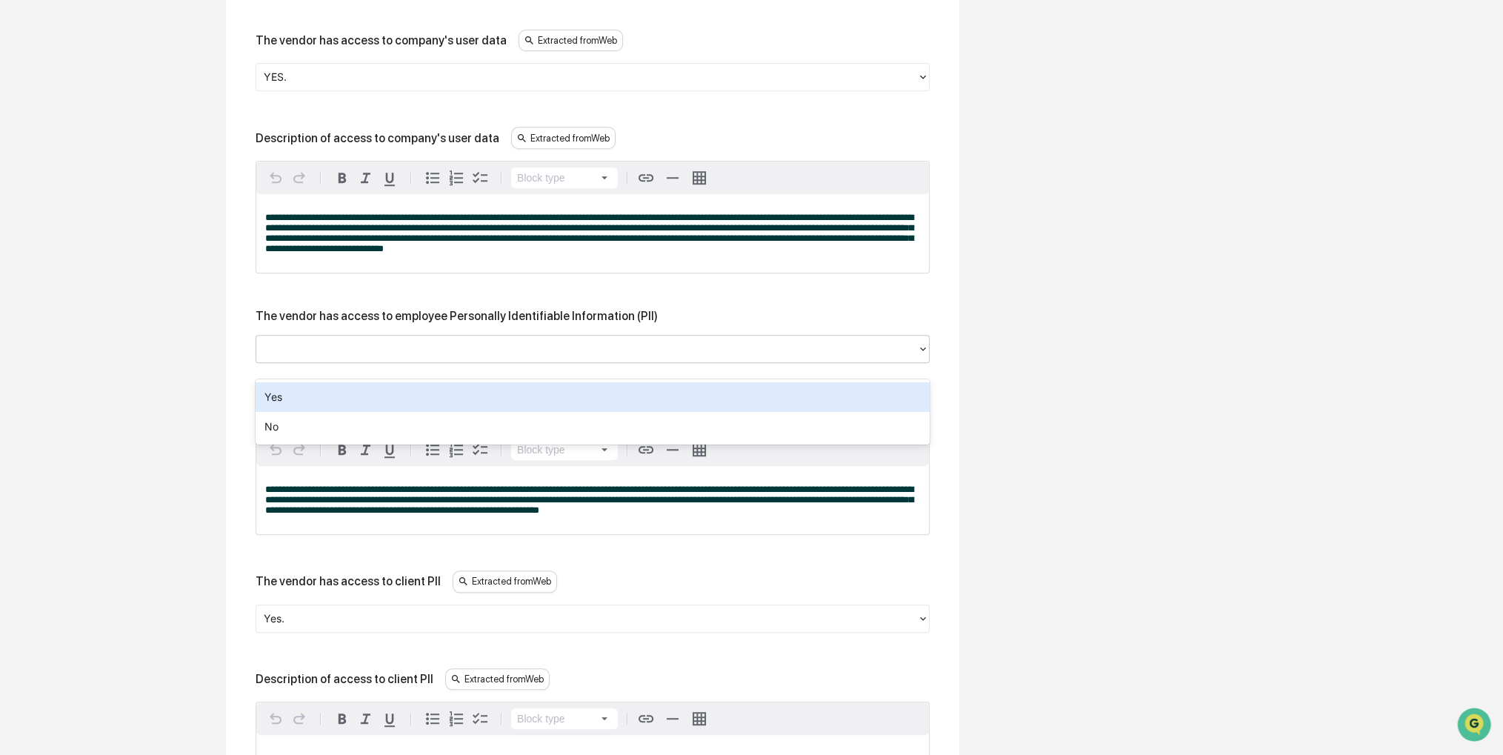
drag, startPoint x: 436, startPoint y: 404, endPoint x: 452, endPoint y: 387, distance: 23.0
click at [452, 387] on div "Yes" at bounding box center [593, 397] width 674 height 30
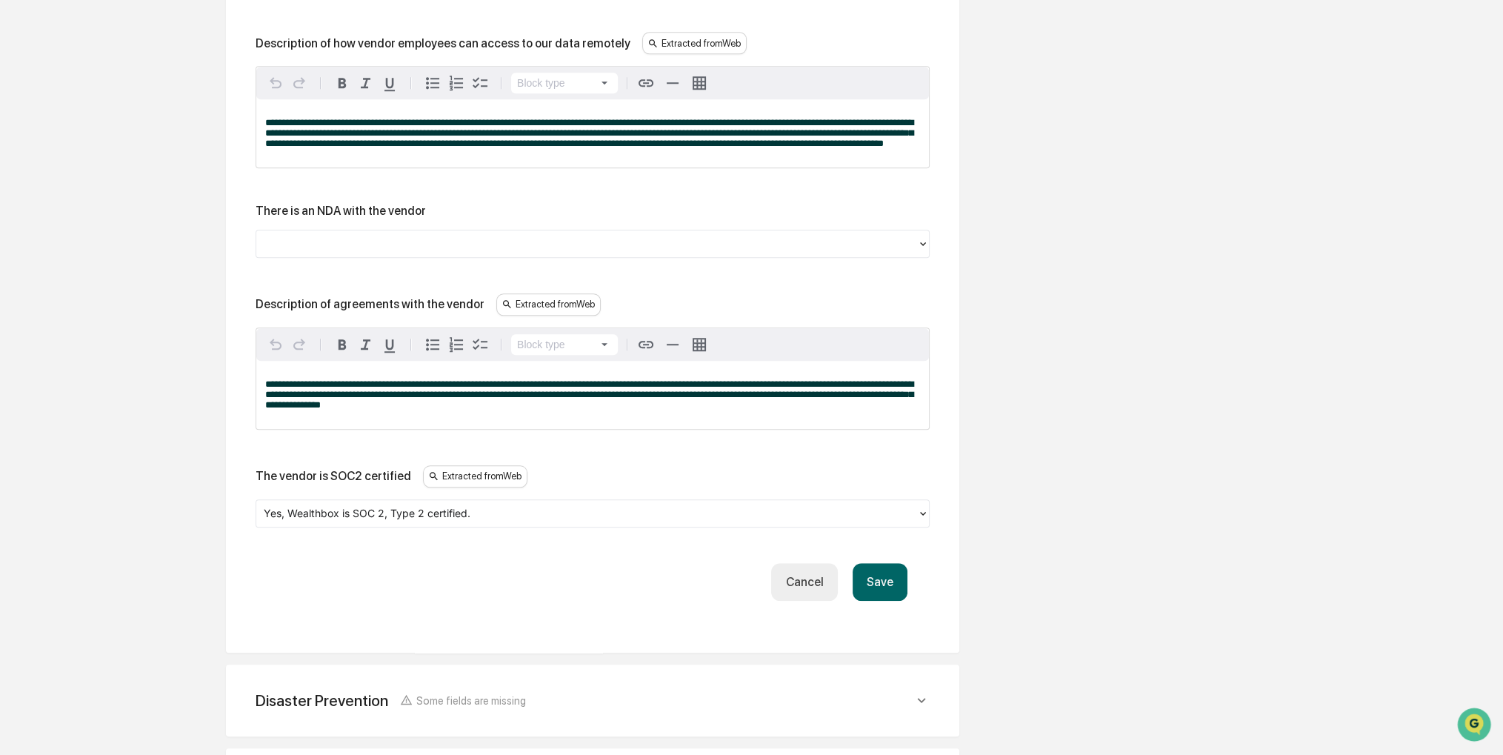
scroll to position [2054, 0]
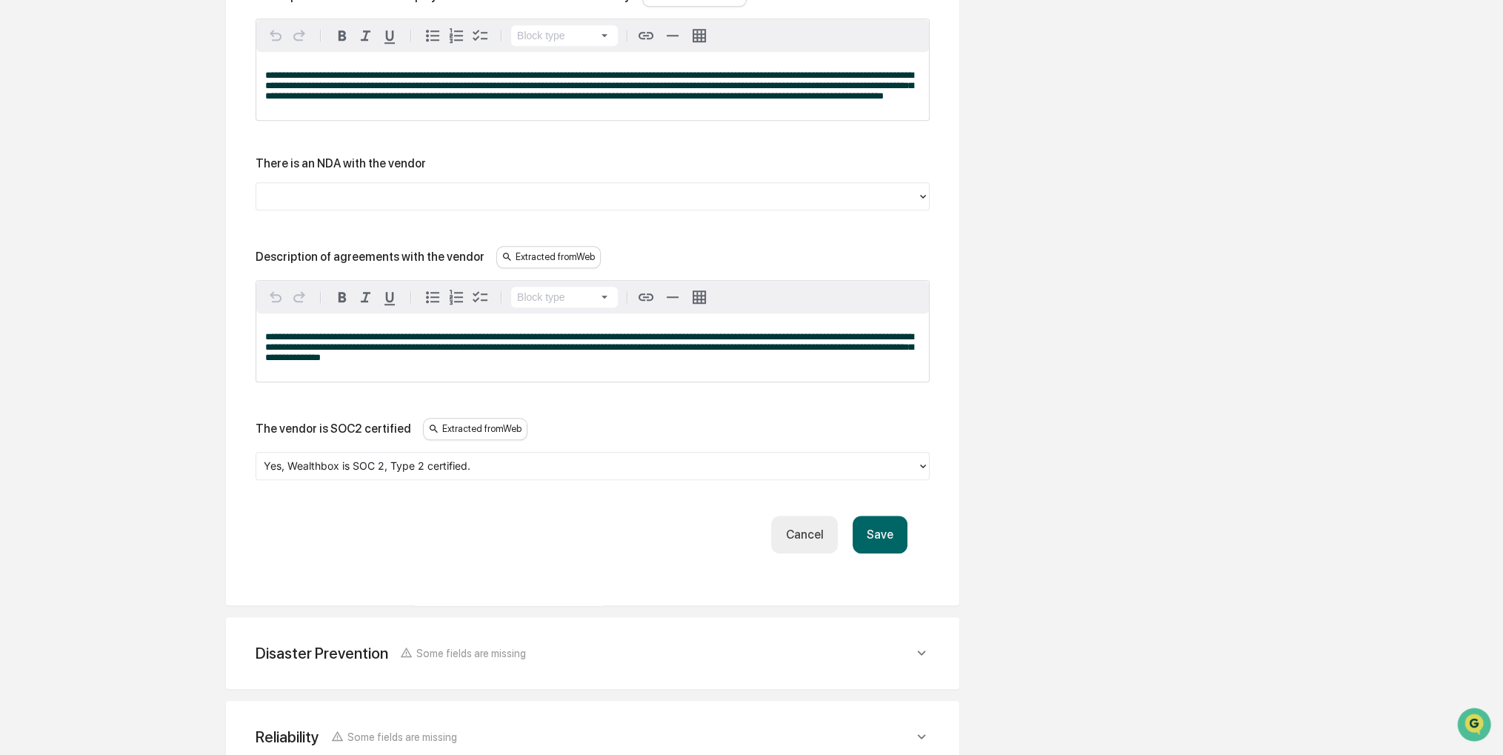
click at [896, 553] on button "Save" at bounding box center [880, 535] width 55 height 38
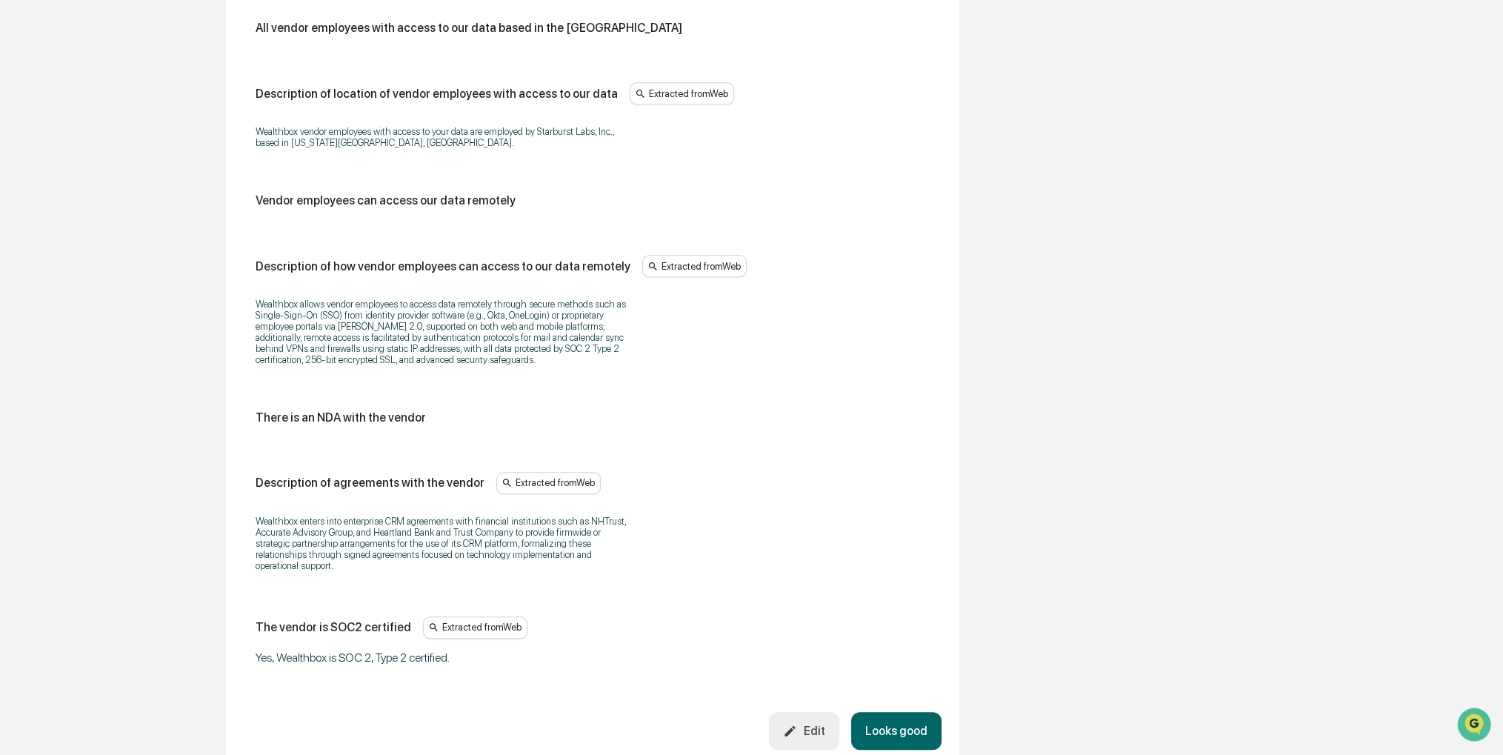
scroll to position [1794, 0]
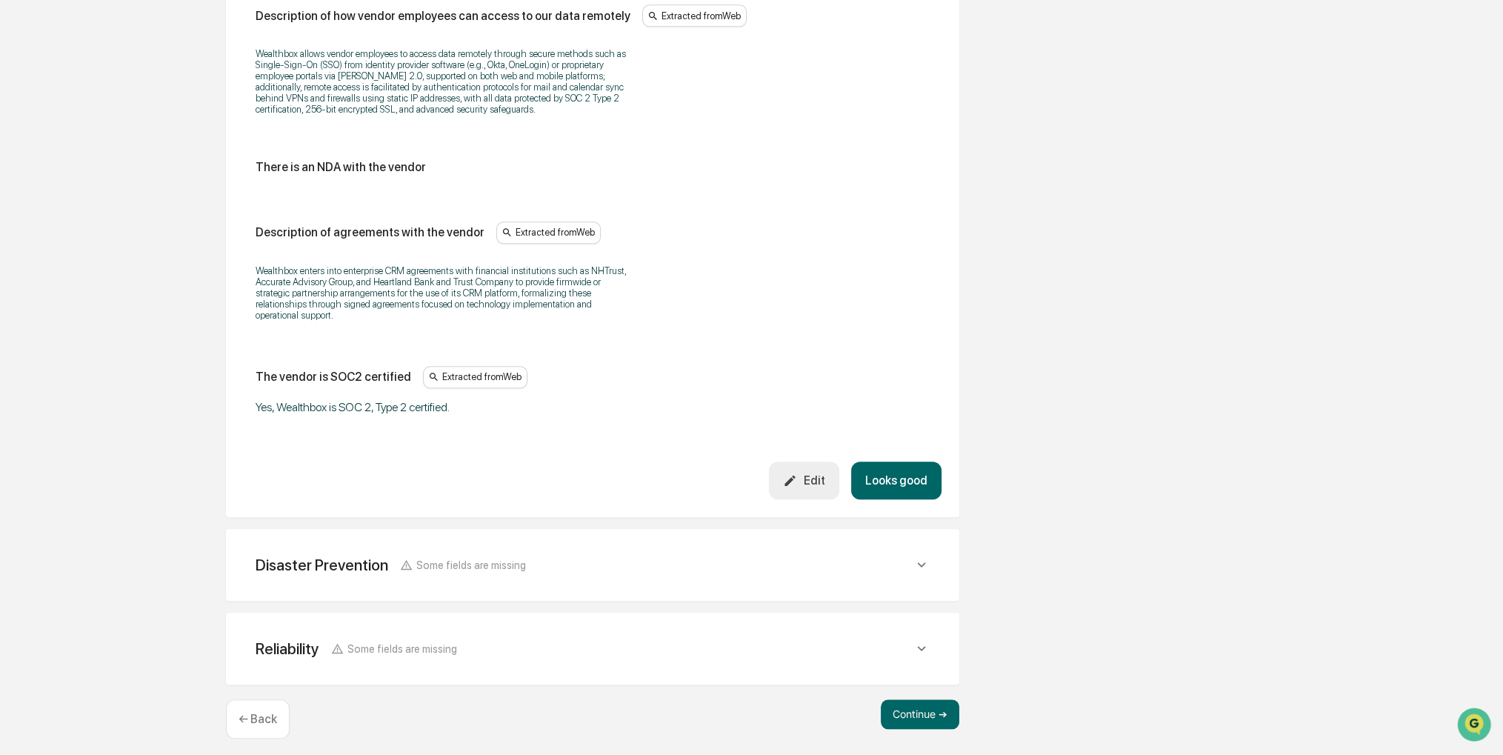
click at [890, 471] on button "Looks good" at bounding box center [896, 481] width 90 height 38
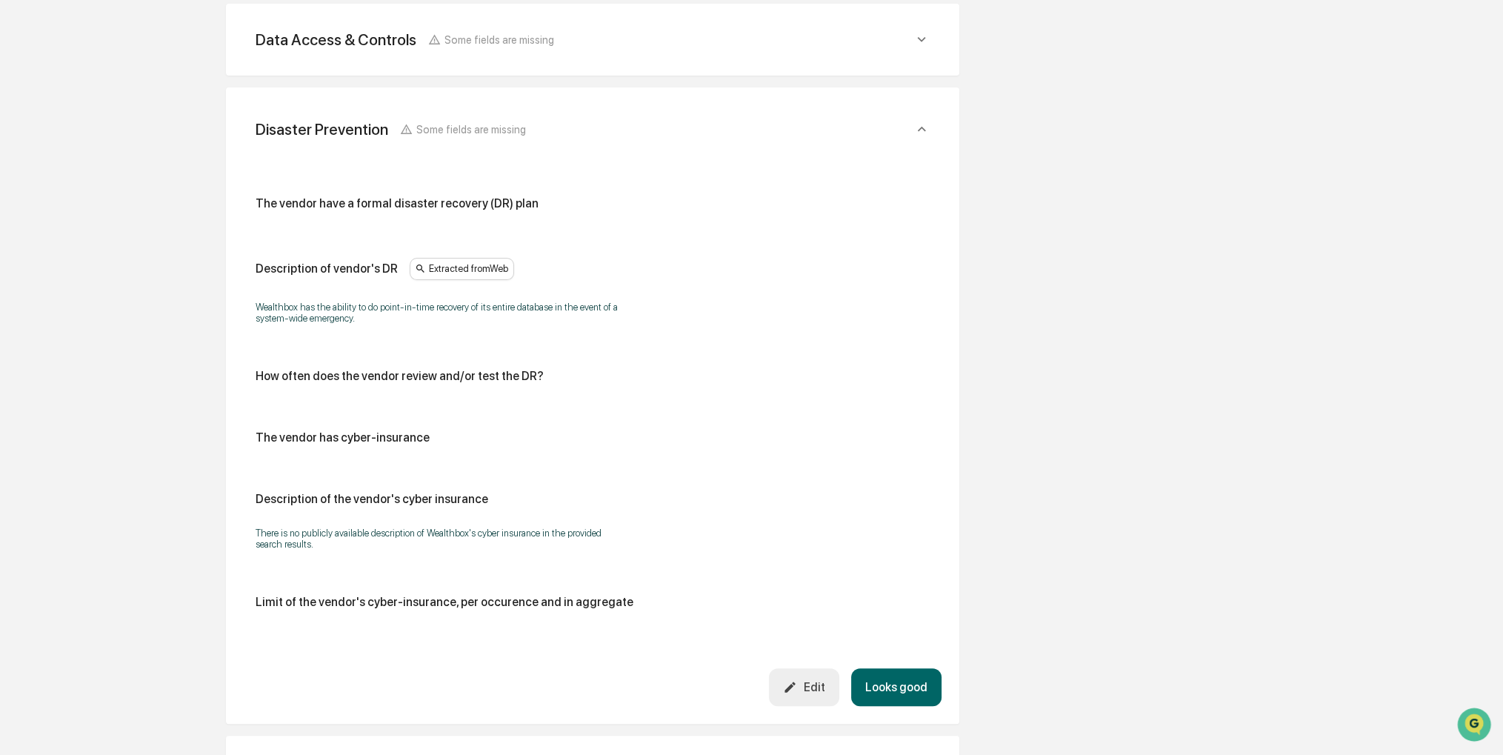
scroll to position [529, 0]
click at [682, 175] on div "The vendor have a formal disaster recovery (DR) plan Description of vendor's DR…" at bounding box center [593, 407] width 698 height 515
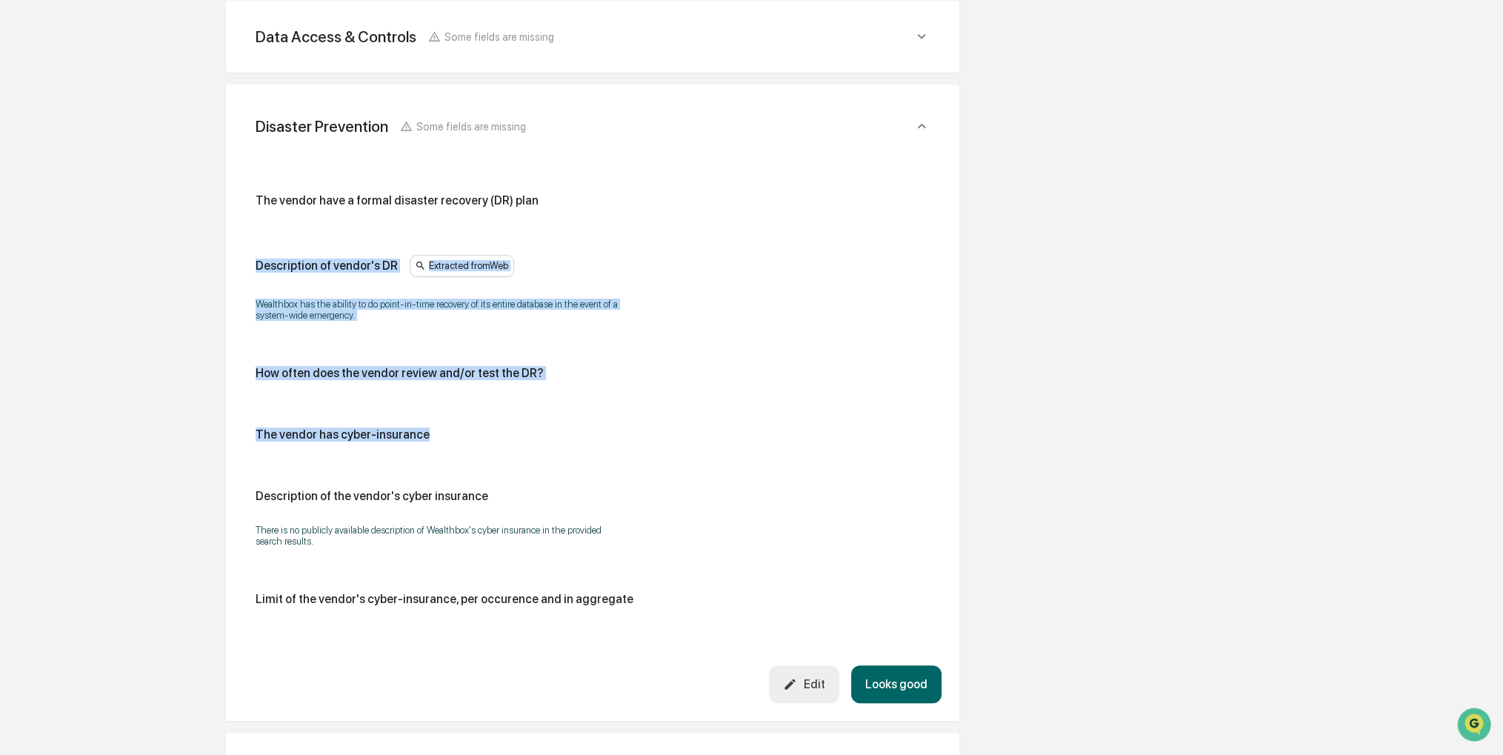
click at [797, 678] on icon "button" at bounding box center [790, 684] width 14 height 14
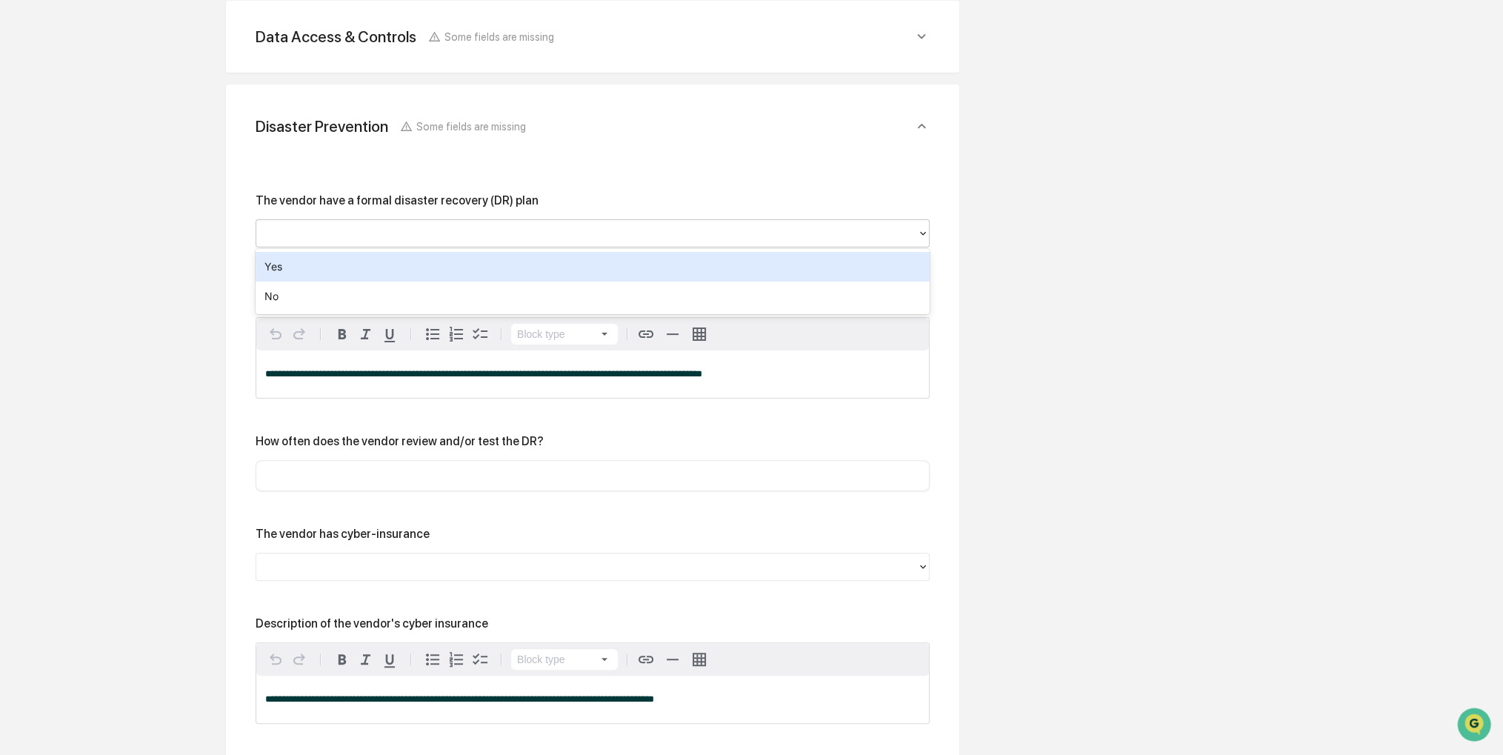
click at [663, 238] on div at bounding box center [587, 233] width 646 height 17
click at [546, 273] on div "Yes" at bounding box center [593, 267] width 674 height 30
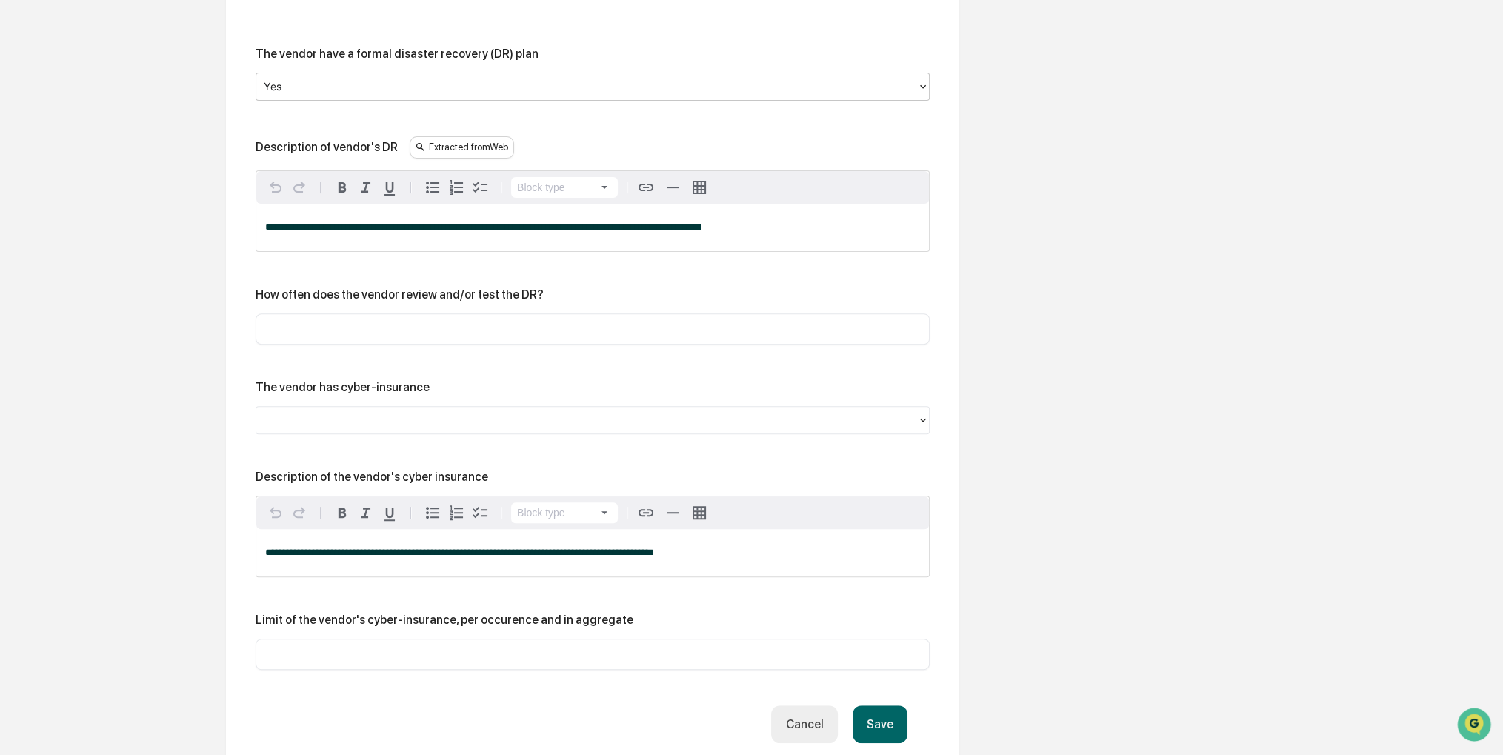
scroll to position [677, 0]
click at [507, 336] on div "​" at bounding box center [593, 327] width 674 height 31
click at [507, 329] on input "text" at bounding box center [593, 327] width 652 height 15
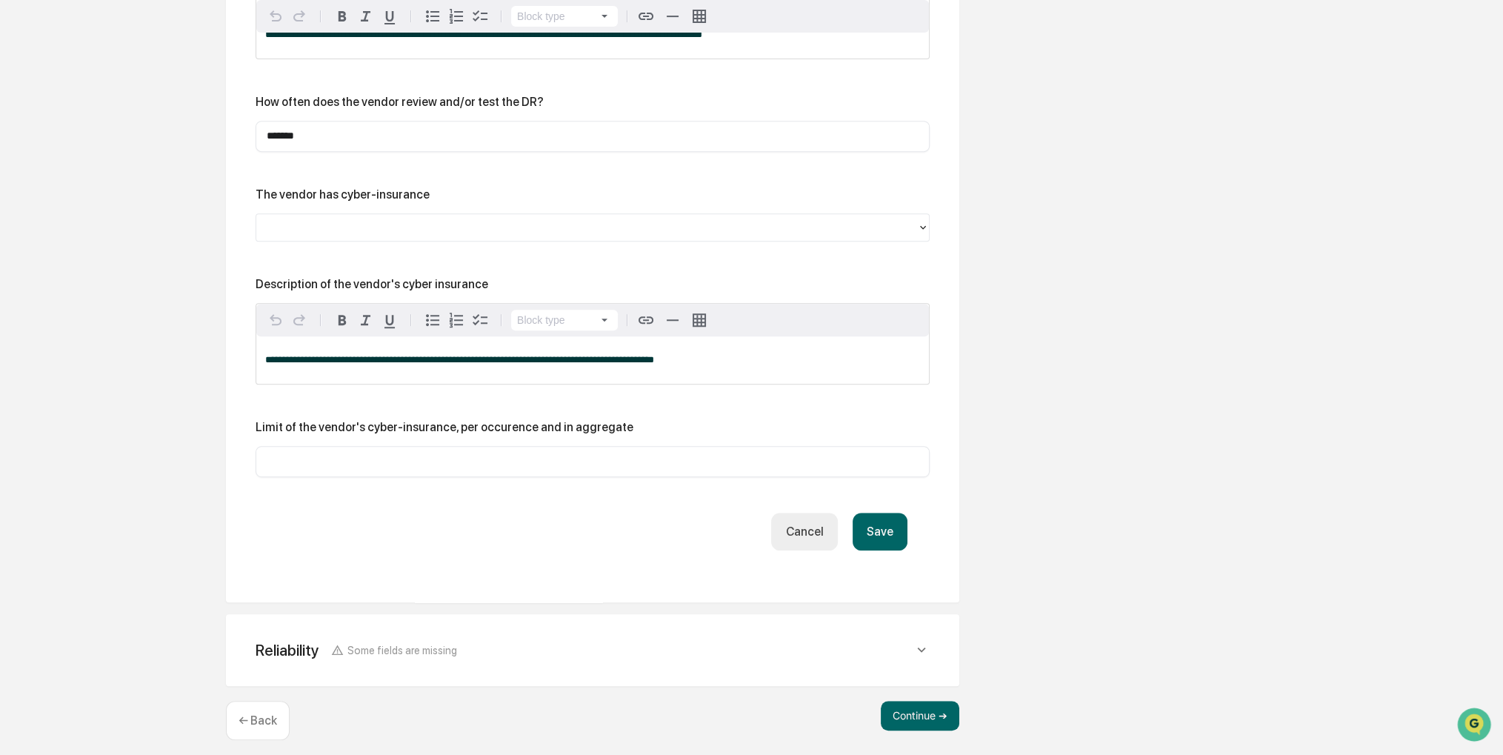
scroll to position [877, 0]
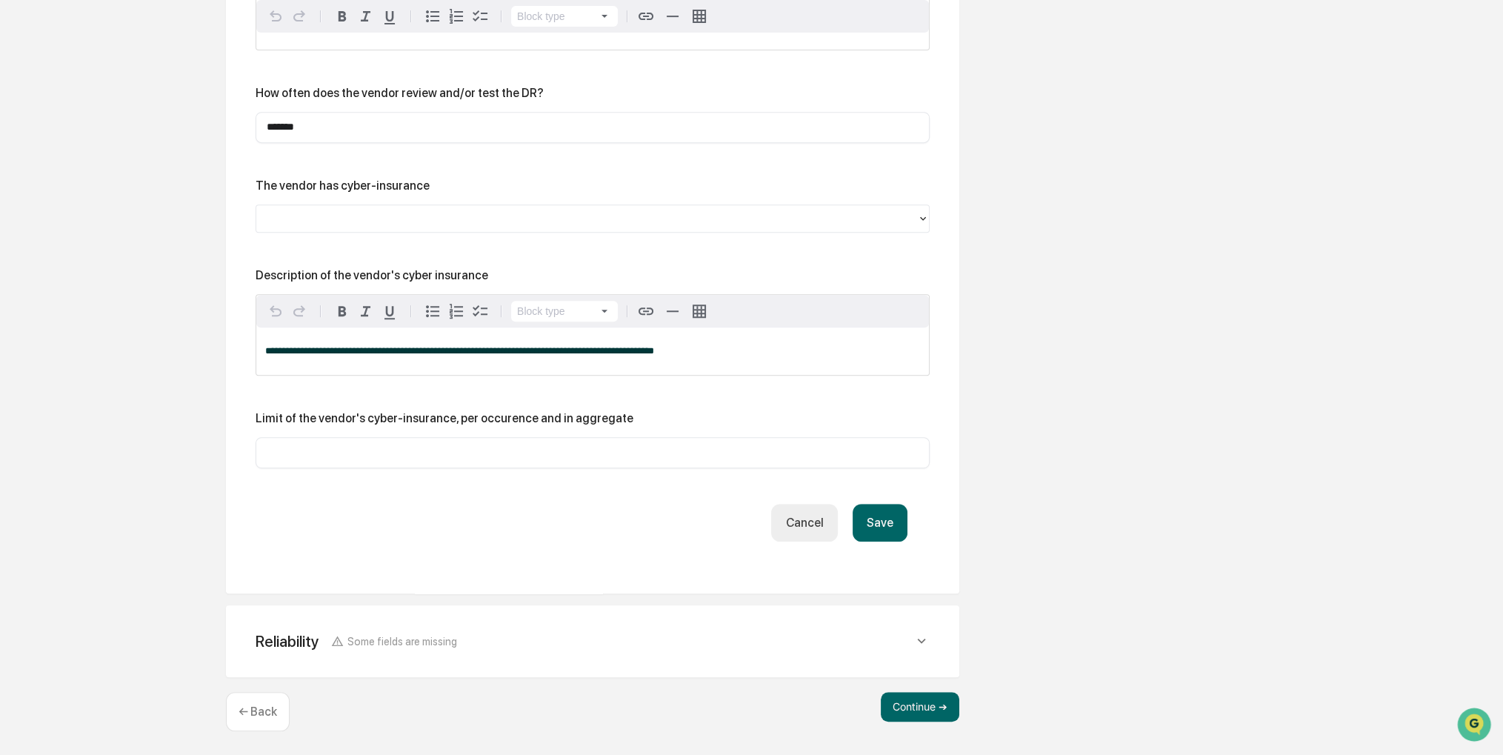
type input "*******"
click at [878, 516] on button "Save" at bounding box center [880, 523] width 55 height 38
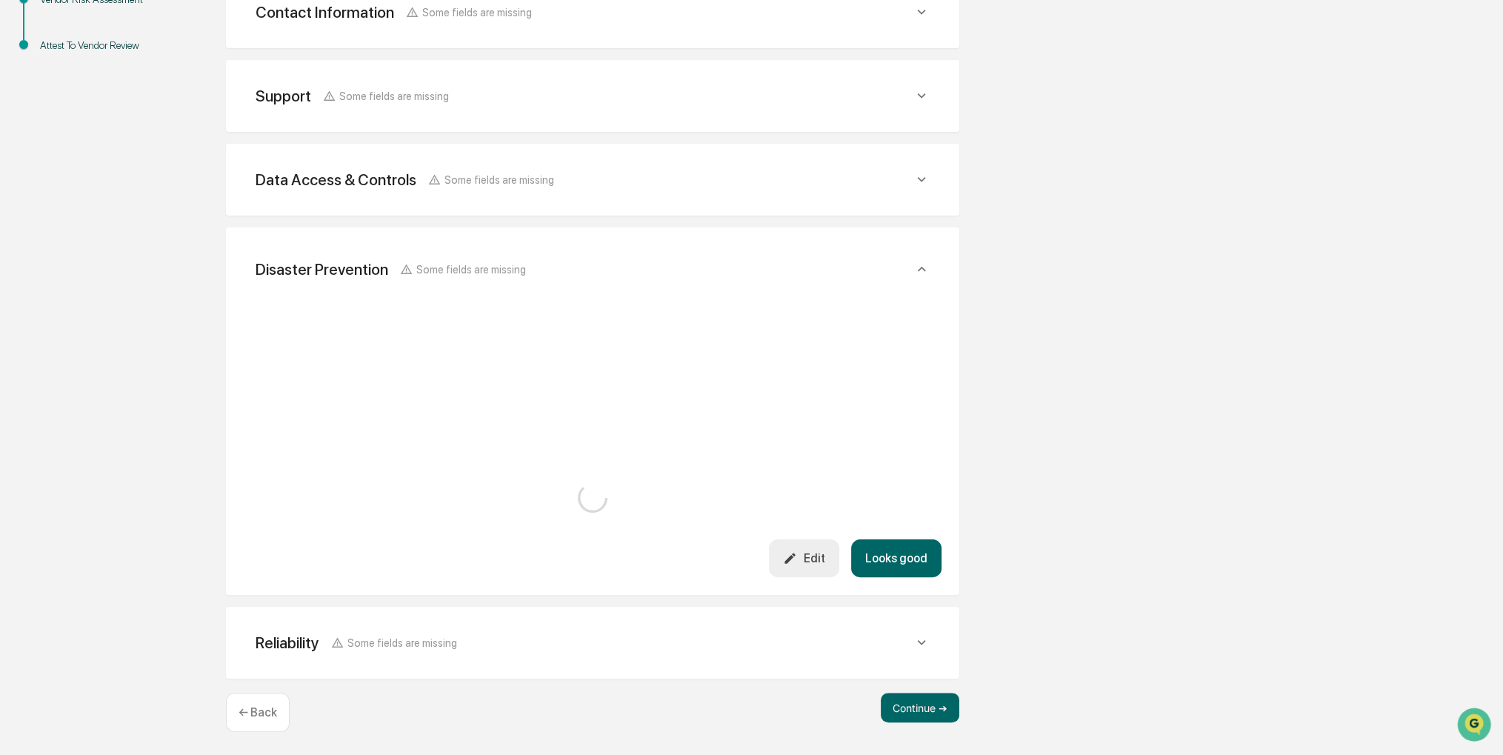
scroll to position [685, 0]
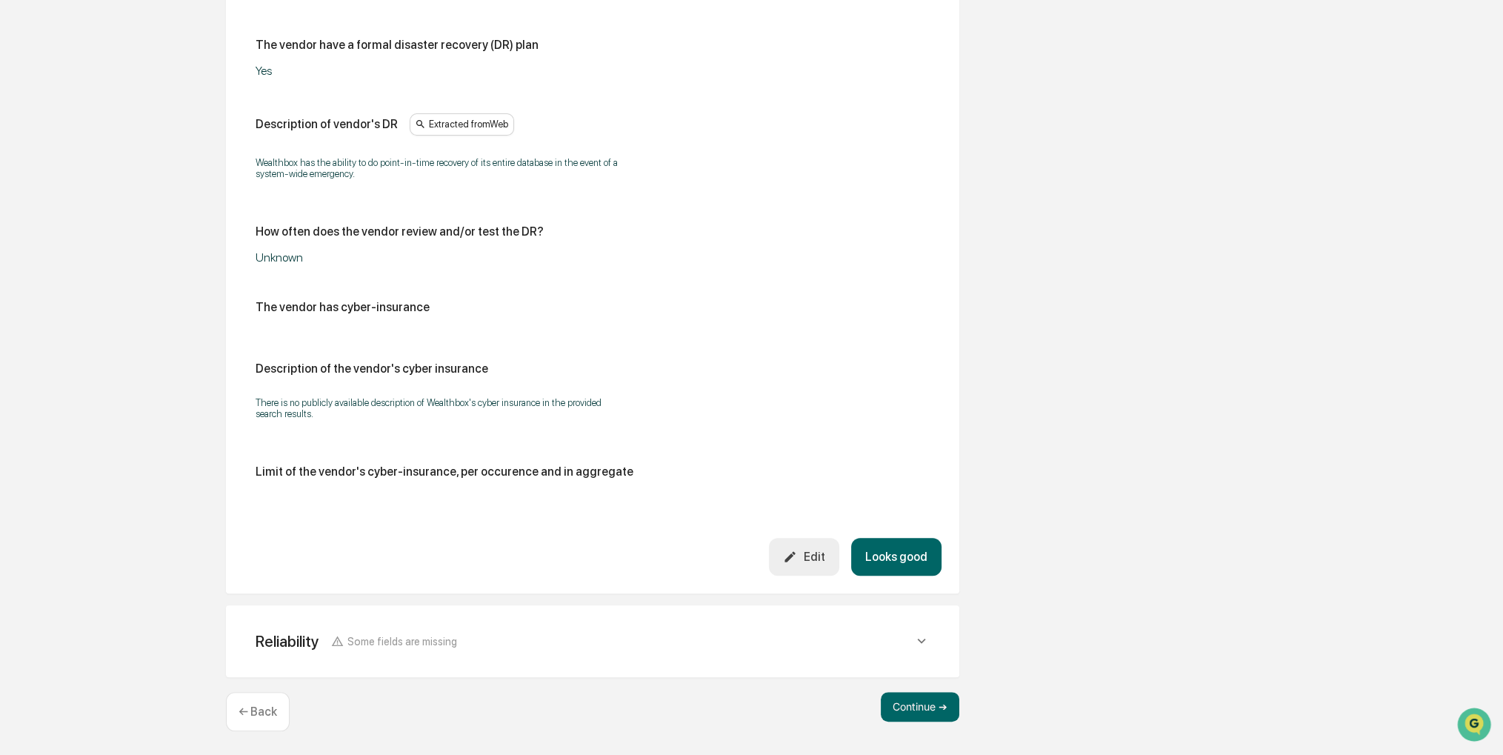
click at [879, 551] on button "Looks good" at bounding box center [896, 557] width 90 height 38
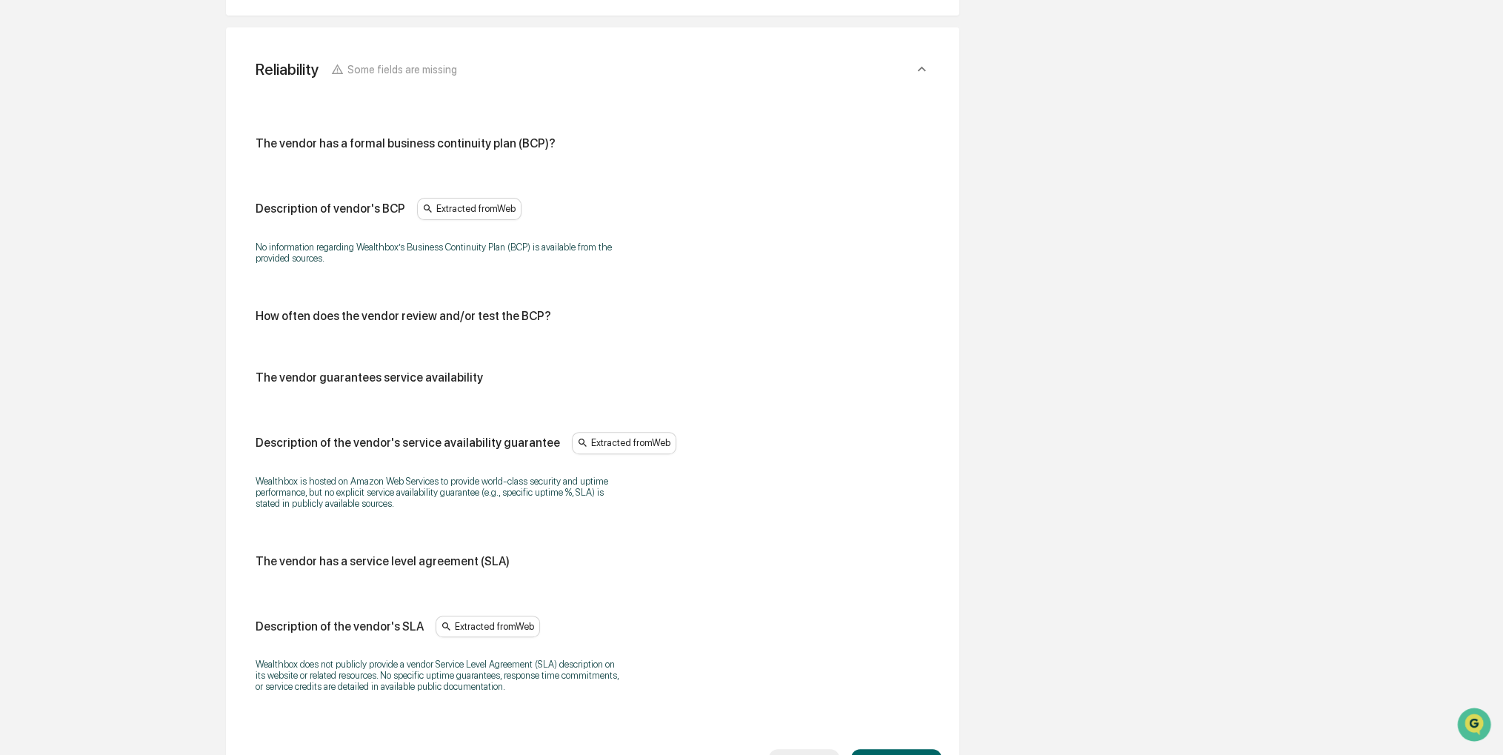
scroll to position [724, 0]
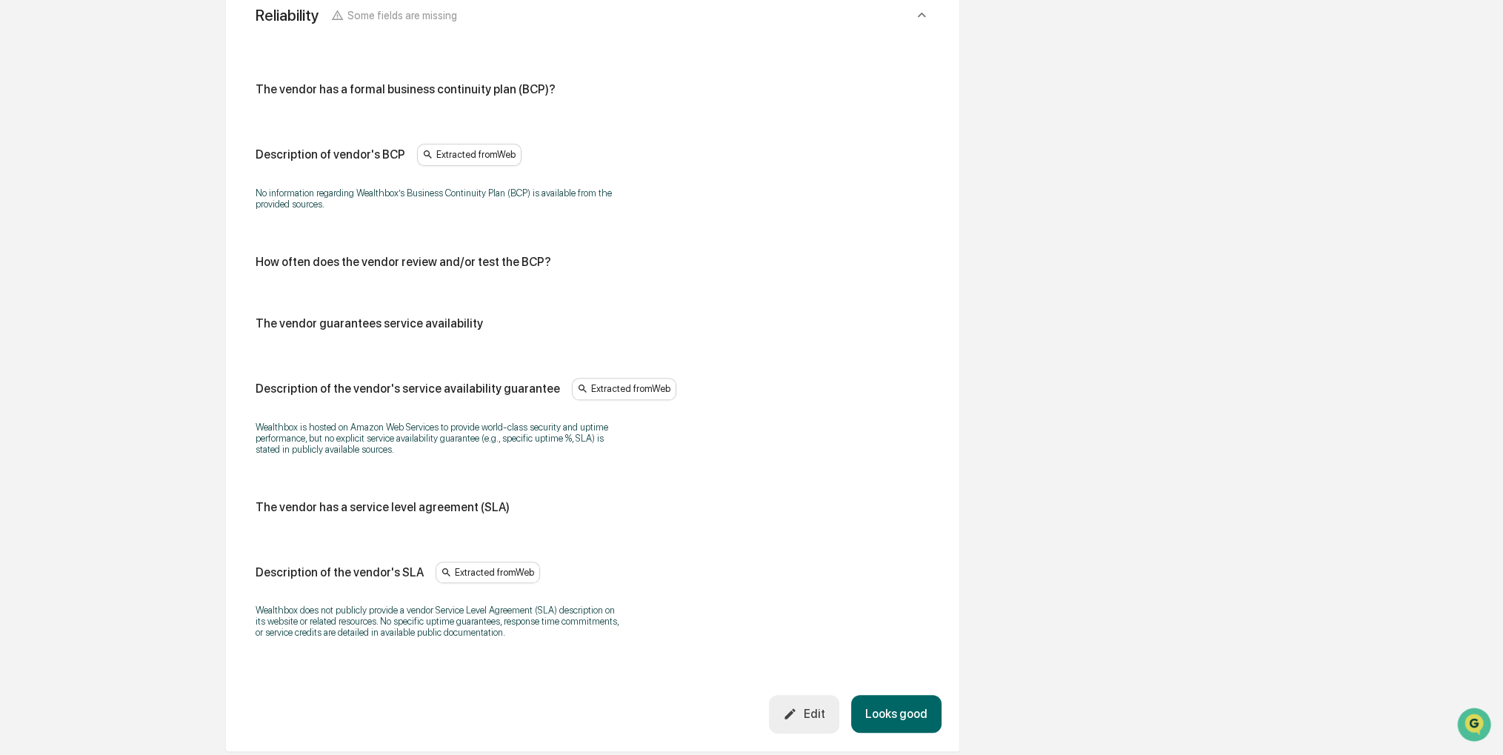
click at [894, 716] on button "Looks good" at bounding box center [896, 714] width 90 height 38
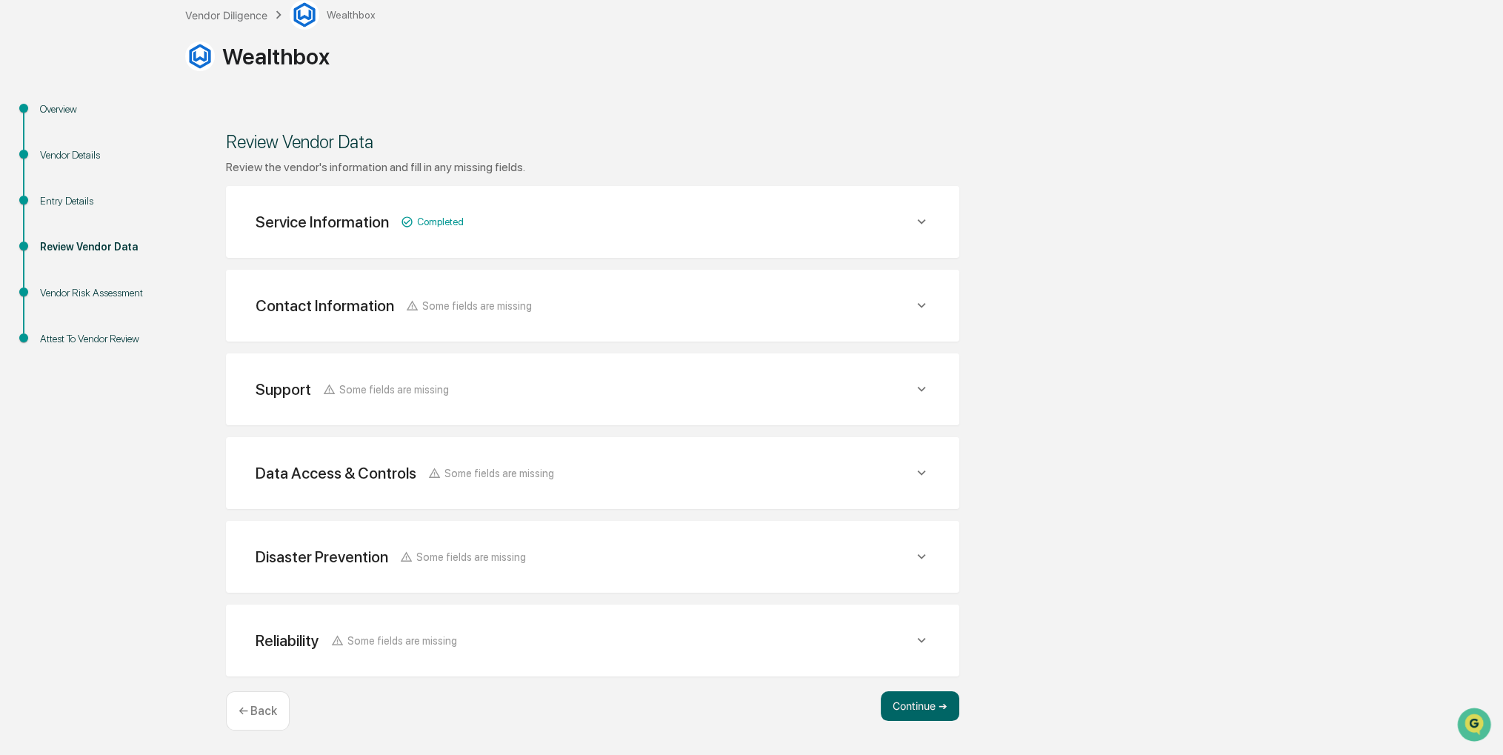
scroll to position [91, 0]
click at [894, 716] on button "Continue ➔" at bounding box center [920, 708] width 79 height 30
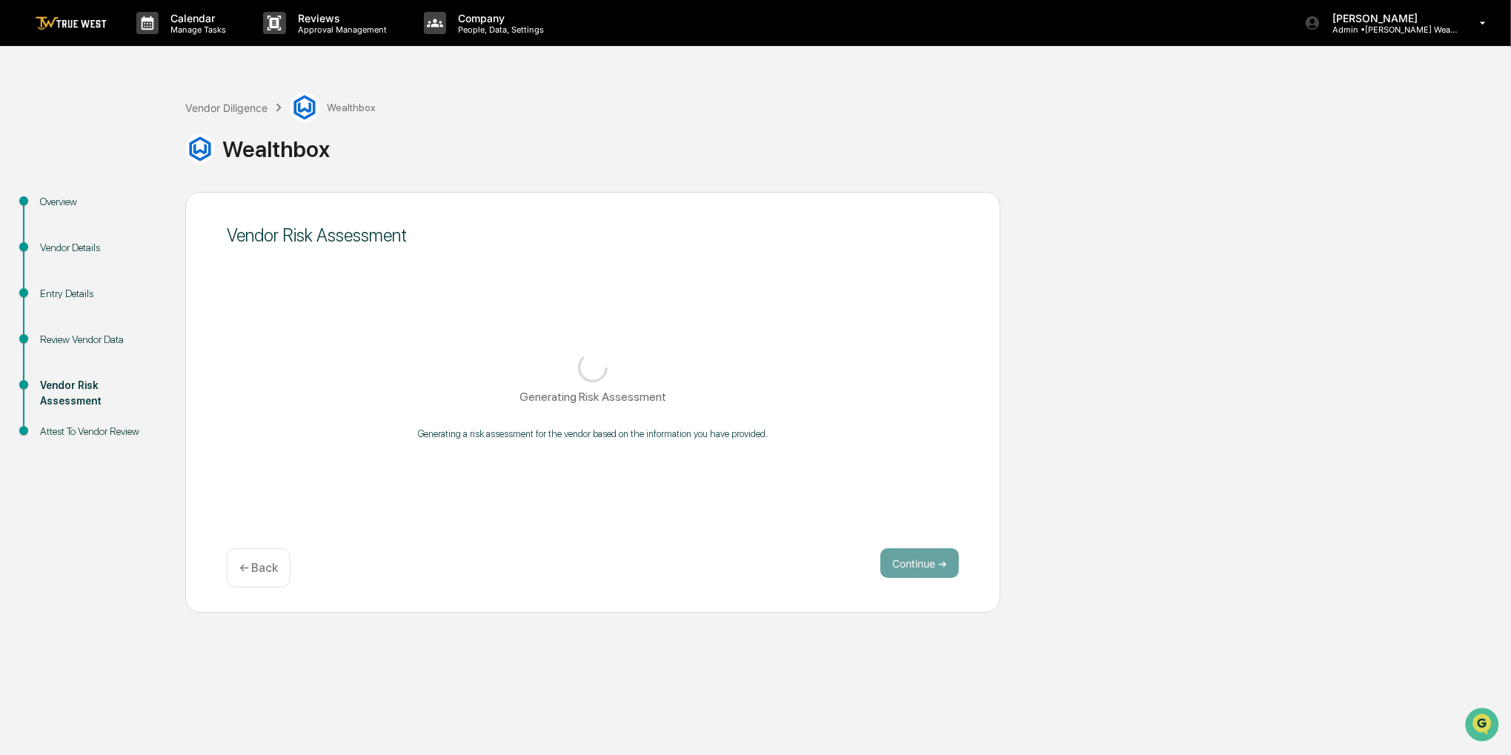
drag, startPoint x: 930, startPoint y: 393, endPoint x: 826, endPoint y: 373, distance: 106.5
click at [826, 373] on div "Generating Risk Assessment Generating a risk assessment for the vendor based on…" at bounding box center [593, 393] width 732 height 111
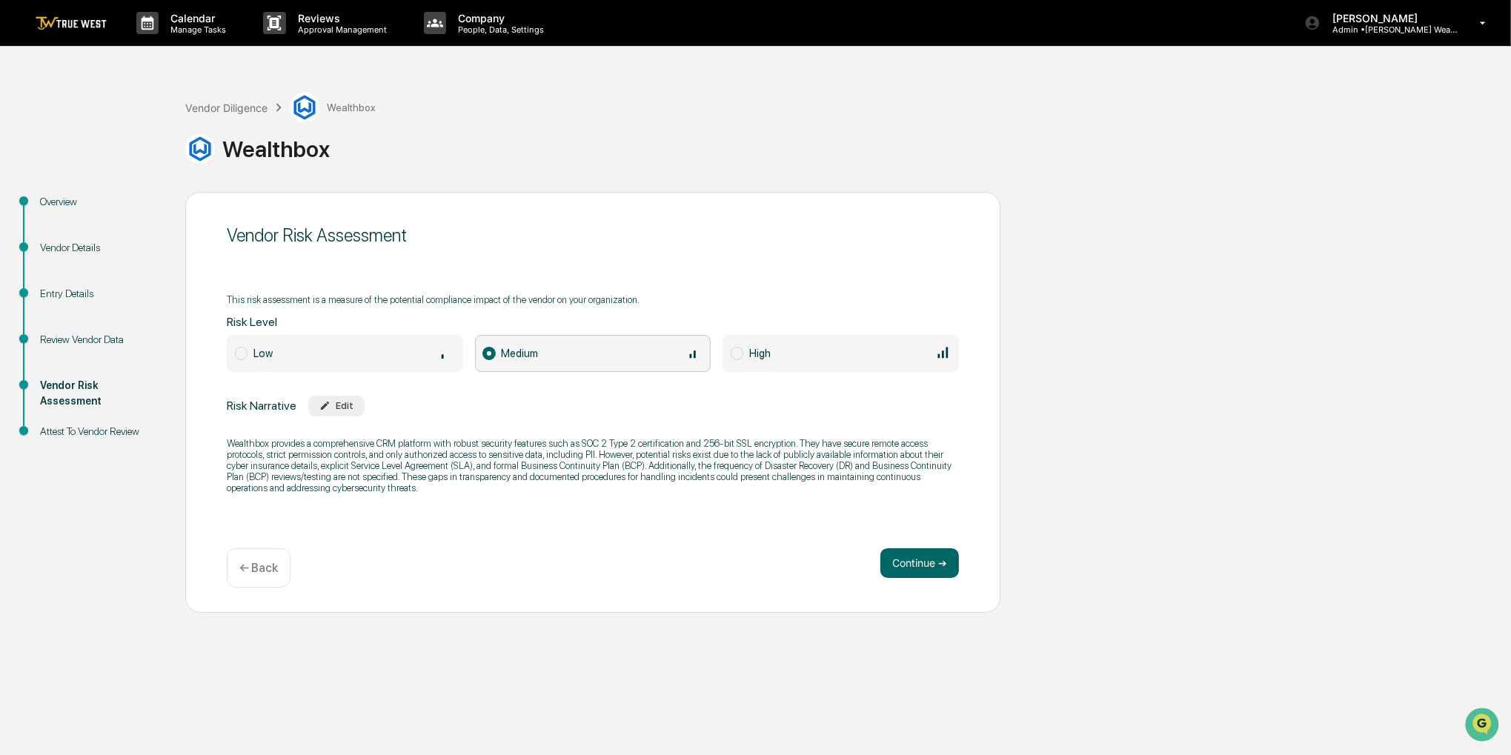
drag, startPoint x: 806, startPoint y: 370, endPoint x: 421, endPoint y: 515, distance: 411.4
click at [421, 515] on div "Vendor Risk Assessment This risk assessment is a measure of the potential compl…" at bounding box center [592, 402] width 815 height 421
click at [927, 564] on button "Continue ➔" at bounding box center [919, 563] width 79 height 30
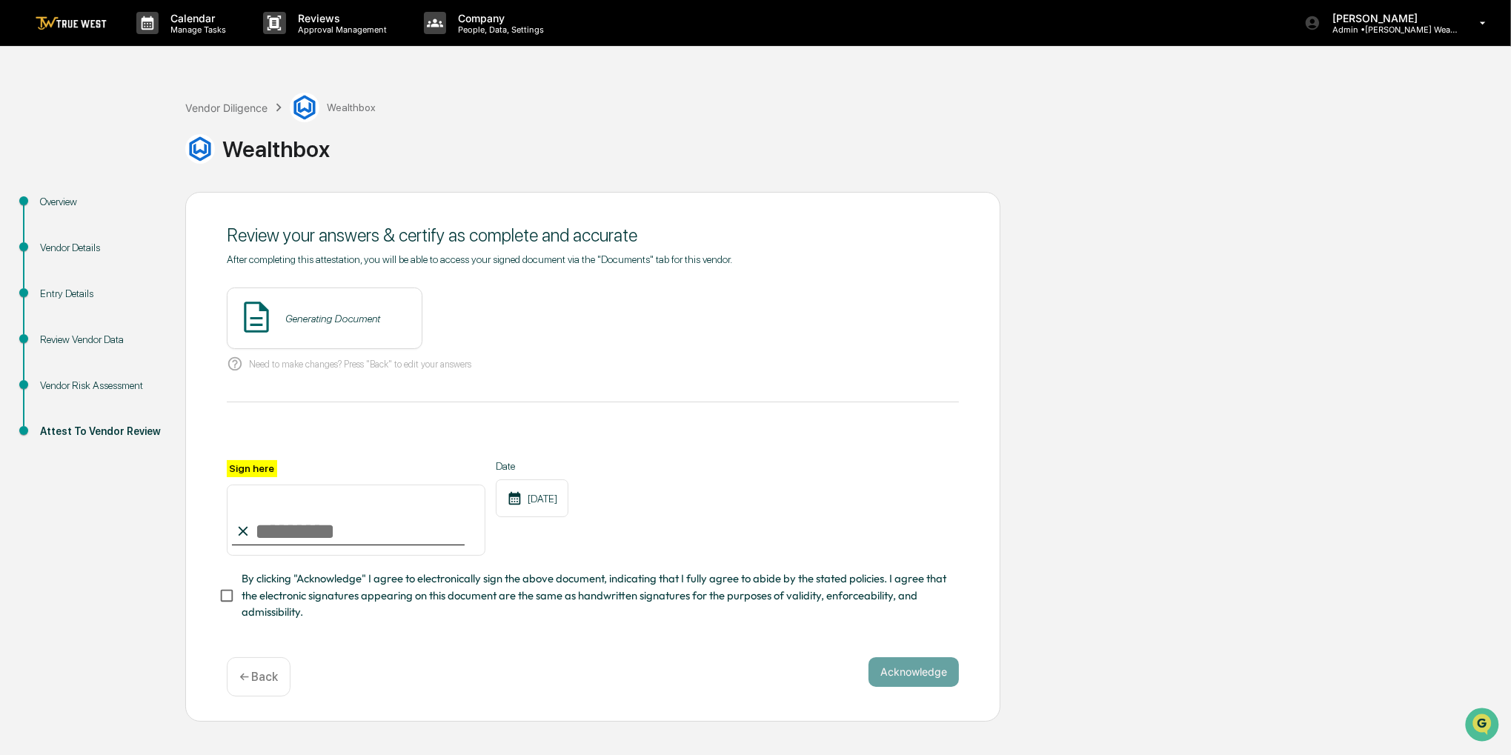
click at [407, 533] on input "Sign here" at bounding box center [356, 519] width 259 height 71
type input "**********"
click at [359, 600] on span "By clicking "Acknowledge" I agree to electronically sign the above document, in…" at bounding box center [594, 595] width 705 height 50
click at [474, 307] on button "View" at bounding box center [493, 319] width 39 height 24
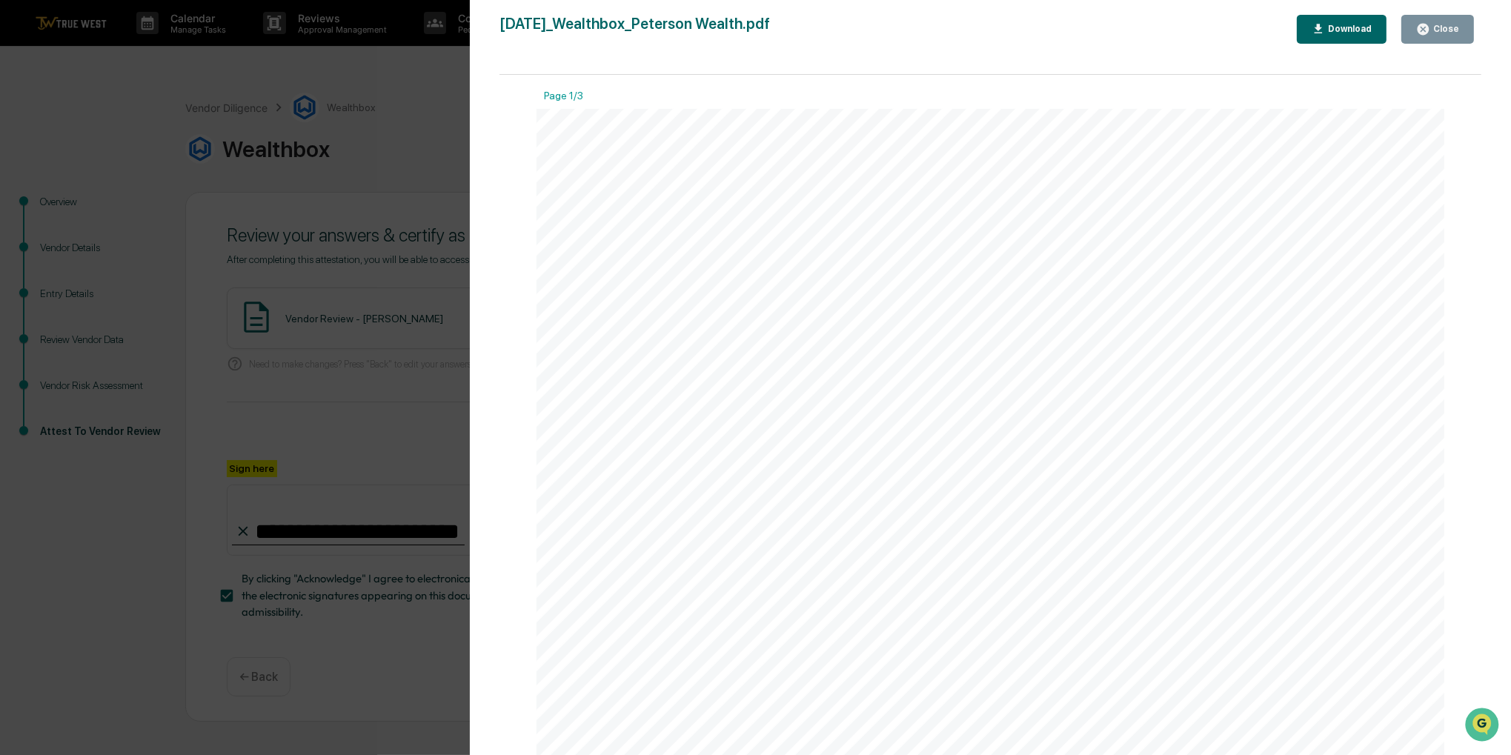
click at [1440, 26] on div "Close" at bounding box center [1444, 29] width 29 height 10
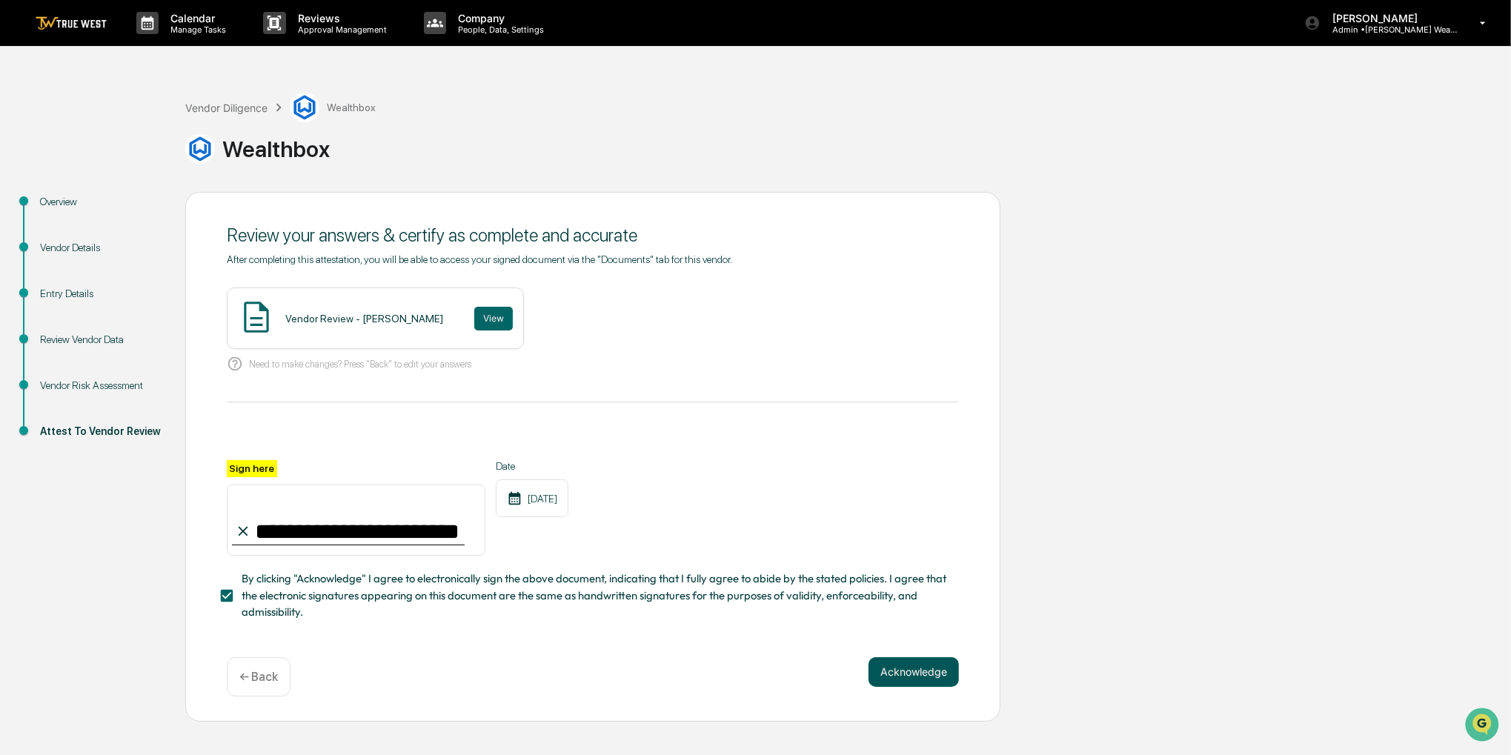
click at [927, 679] on button "Acknowledge" at bounding box center [913, 672] width 90 height 30
